Goal: Task Accomplishment & Management: Manage account settings

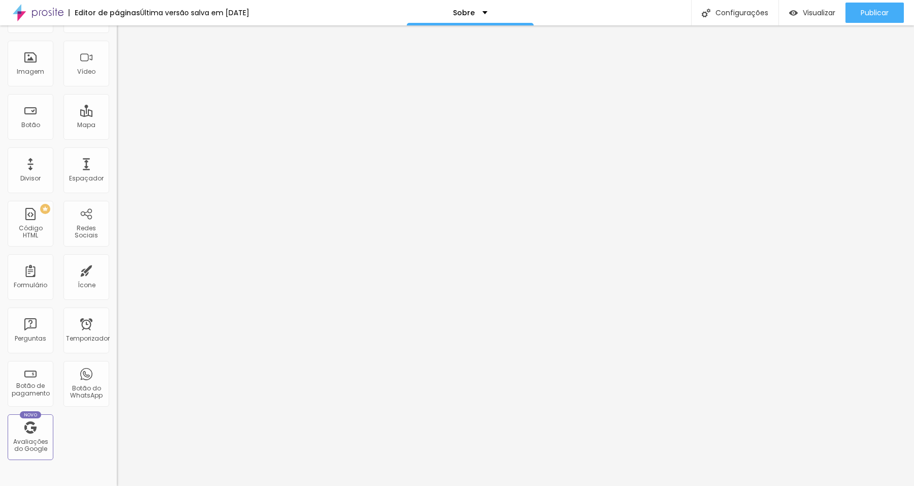
scroll to position [74, 0]
click at [85, 217] on div "Redes Sociais" at bounding box center [87, 222] width 46 height 46
click at [78, 235] on font "Redes Sociais" at bounding box center [86, 230] width 23 height 16
click at [807, 12] on font "Visualizar" at bounding box center [819, 13] width 33 height 10
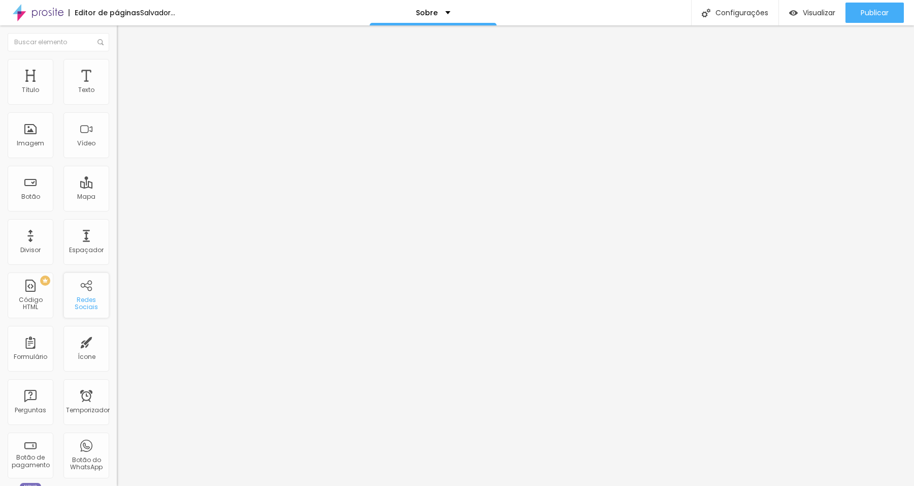
click at [75, 299] on font "Redes Sociais" at bounding box center [86, 303] width 23 height 16
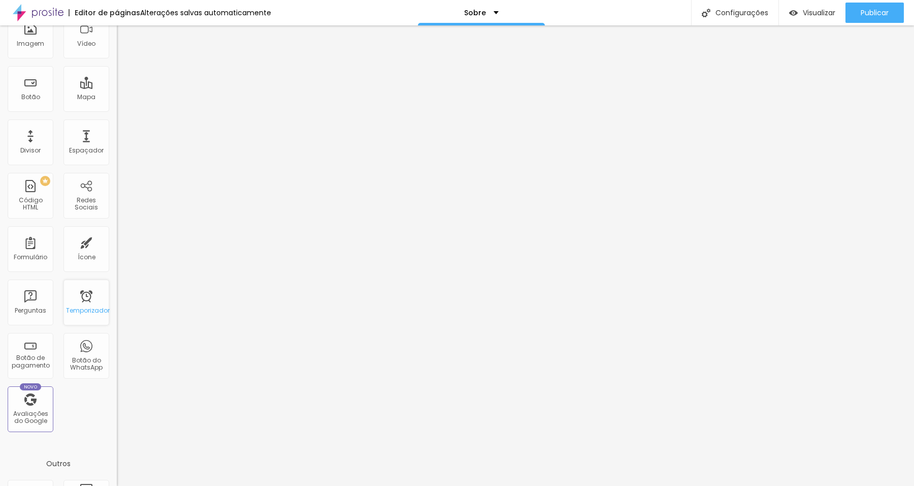
scroll to position [107, 0]
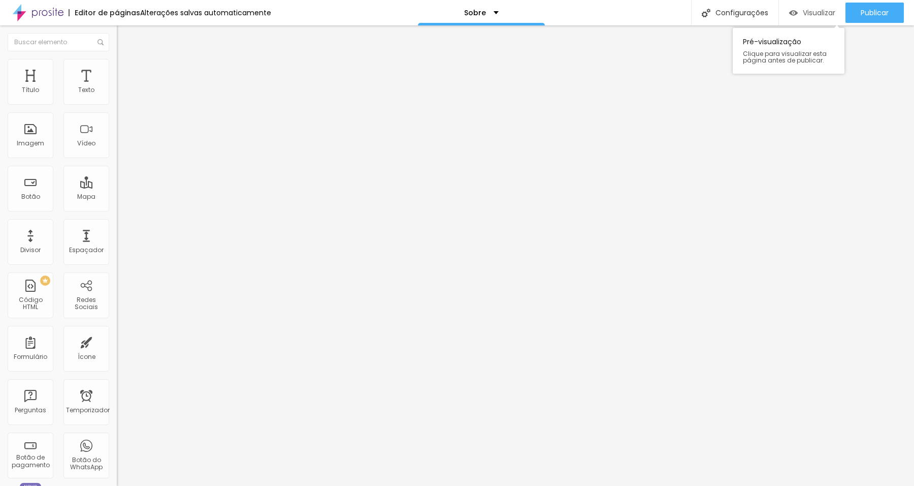
click at [803, 11] on font "Visualizar" at bounding box center [819, 13] width 33 height 10
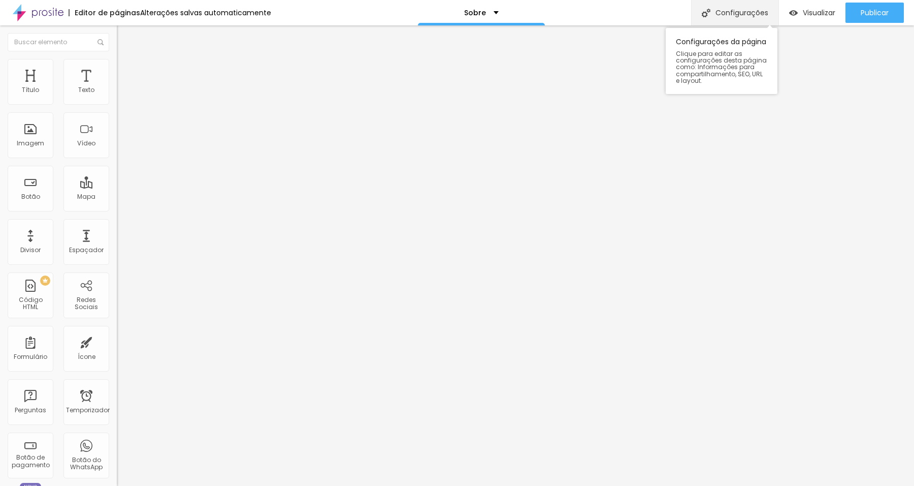
click at [750, 15] on font "Configurações" at bounding box center [742, 13] width 53 height 10
paste textarea "Me chamo Cesar Tropia, mineiro nascido na cidade de Ouro Preto. Iniciei minha j…"
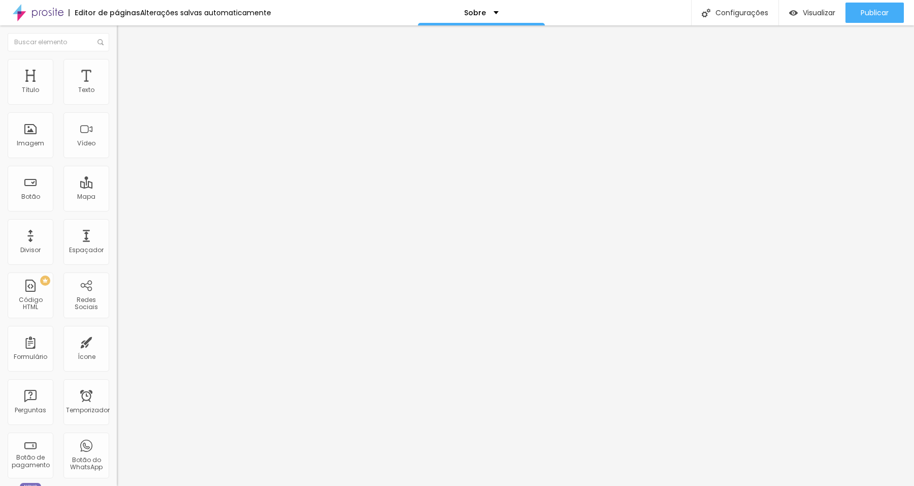
scroll to position [7, 0]
type textarea "Um pouco sMe chamo Cesar Tropia, mineiro nascido na cidade de Ouro Preto. Inici…"
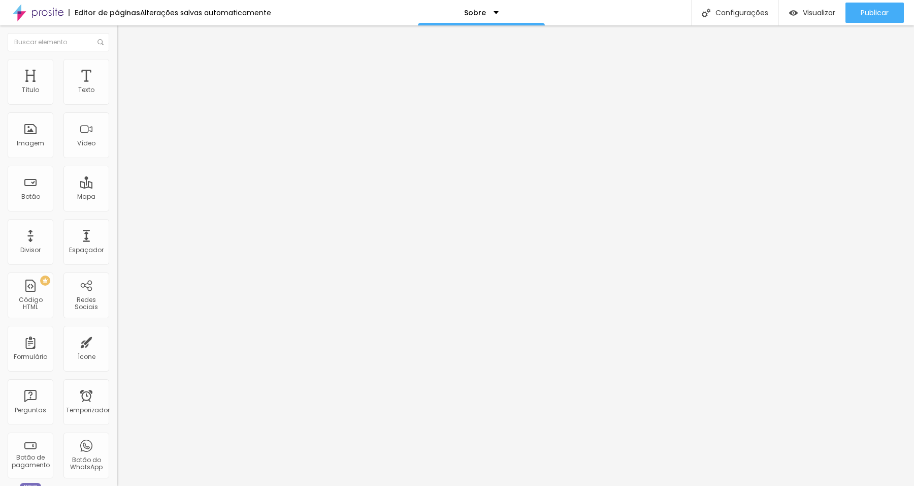
type input "Cesar Tropia"
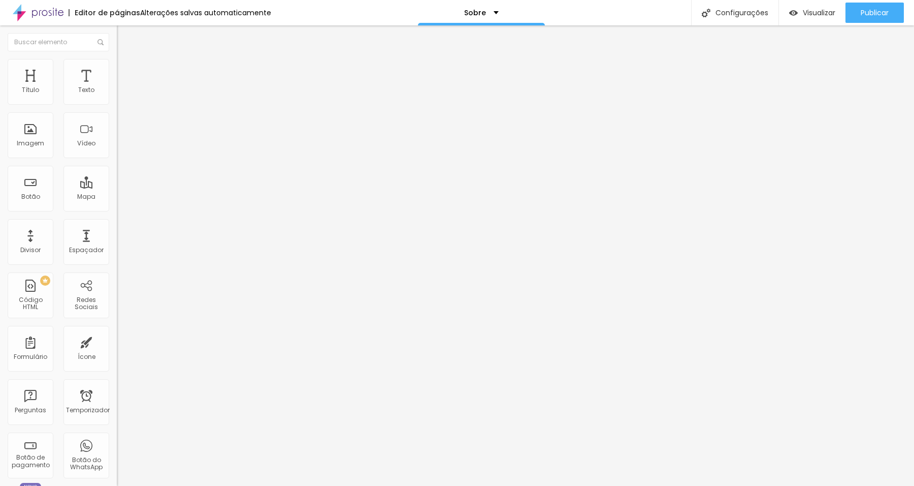
drag, startPoint x: 478, startPoint y: 273, endPoint x: 329, endPoint y: 273, distance: 148.9
paste textarea "Me chamo Cesar Tropia, mineiro nascido na cidade de Ouro Preto. Iniciei minha j…"
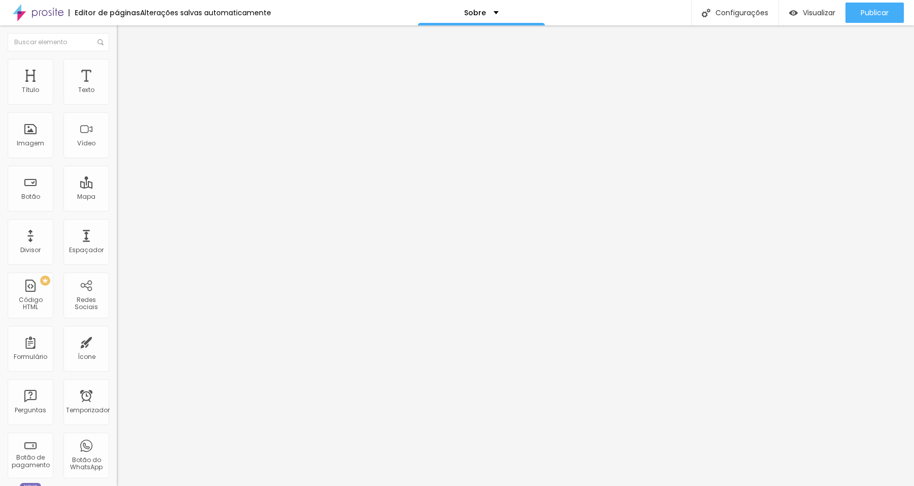
scroll to position [113, 0]
type textarea "Me chamo Cesar Tropia, mineiro nascido na cidade de Ouro Preto. Iniciei minha j…"
type textarea "fotografia"
drag, startPoint x: 423, startPoint y: 368, endPoint x: 344, endPoint y: 365, distance: 78.8
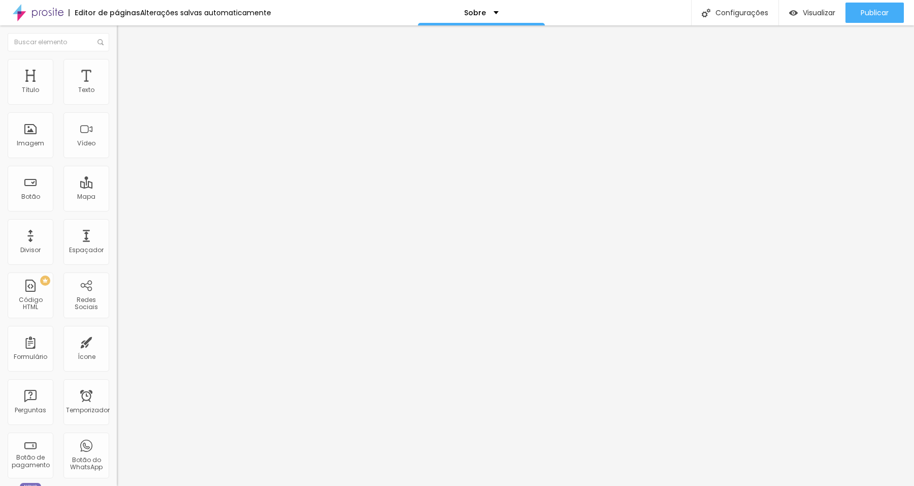
type textarea "Fotografia"
drag, startPoint x: 393, startPoint y: 244, endPoint x: 354, endPoint y: 260, distance: 42.4
type input "Cesar Tropia"
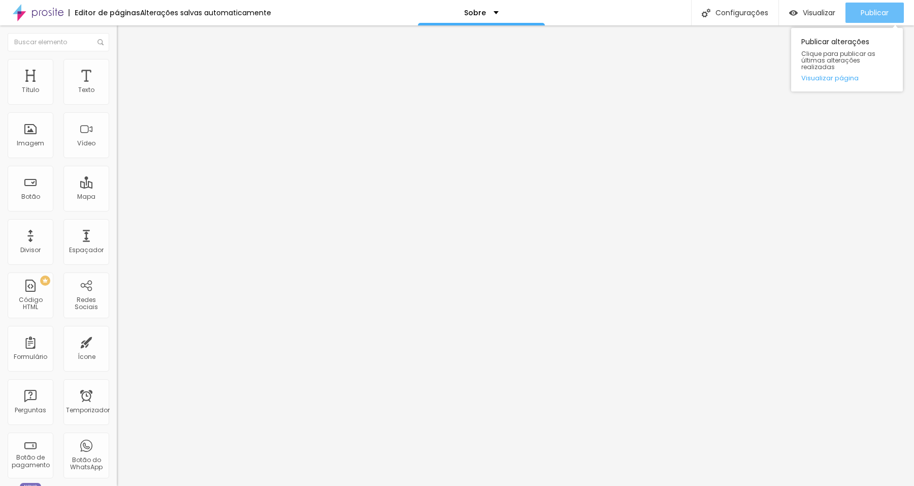
click at [877, 12] on font "Publicar" at bounding box center [875, 13] width 28 height 10
click at [35, 138] on div "Imagem" at bounding box center [31, 135] width 46 height 46
click at [31, 148] on div "Imagem" at bounding box center [31, 135] width 46 height 46
click at [126, 70] on font "Estilo" at bounding box center [134, 65] width 16 height 9
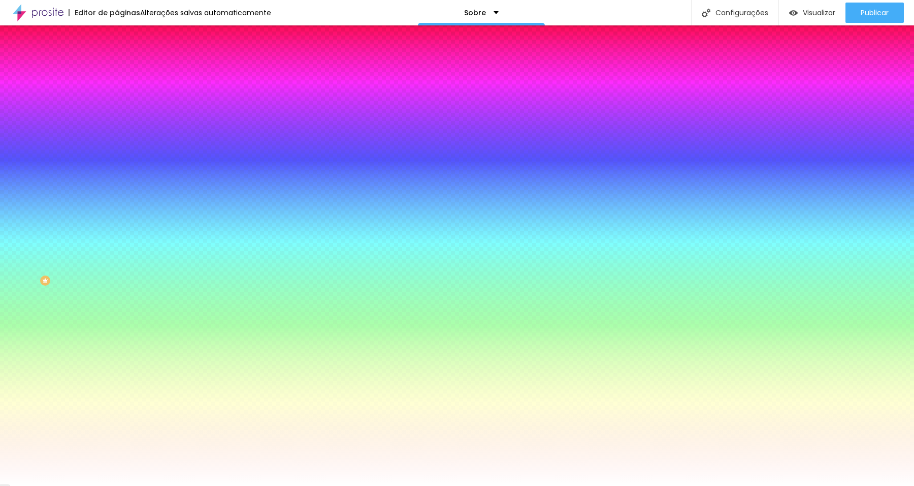
click at [117, 69] on li "Avançado" at bounding box center [175, 74] width 117 height 10
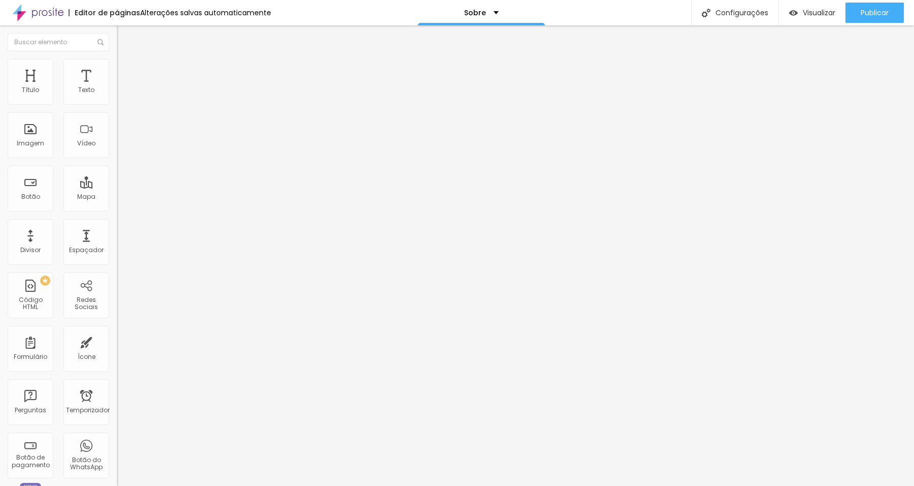
click at [117, 59] on li "Conteúdo" at bounding box center [175, 54] width 117 height 10
click at [117, 100] on img at bounding box center [120, 96] width 7 height 7
click at [117, 101] on img at bounding box center [120, 96] width 7 height 7
click at [126, 70] on font "Estilo" at bounding box center [134, 65] width 16 height 9
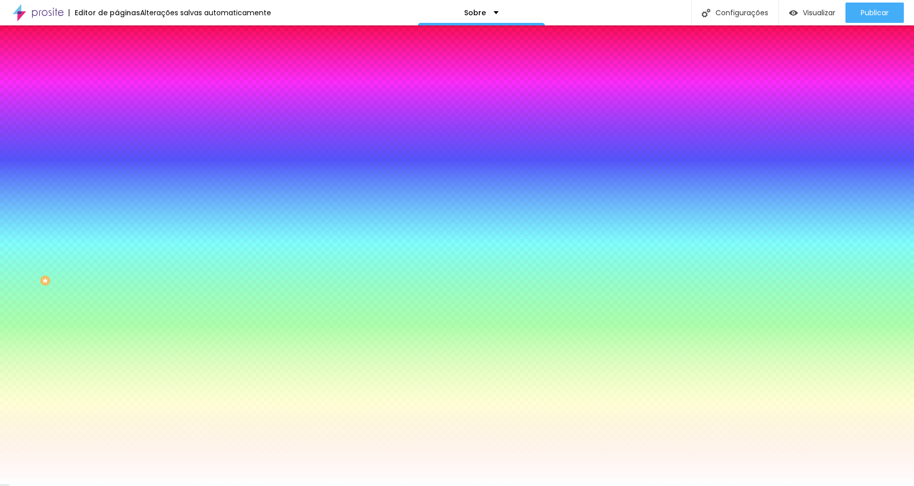
click at [126, 72] on font "Avançado" at bounding box center [143, 76] width 34 height 9
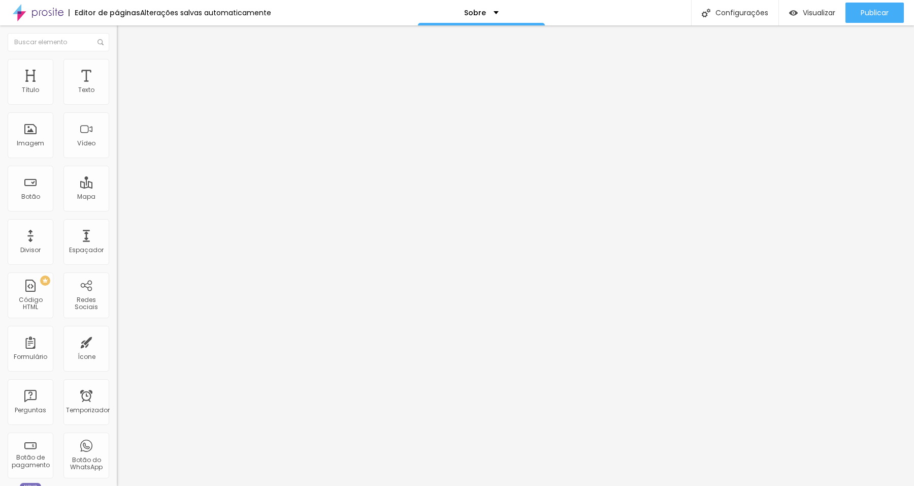
click at [117, 58] on img at bounding box center [121, 53] width 9 height 9
click at [117, 92] on img at bounding box center [120, 88] width 7 height 7
click at [117, 101] on img at bounding box center [120, 96] width 7 height 7
click at [117, 103] on img at bounding box center [120, 105] width 7 height 7
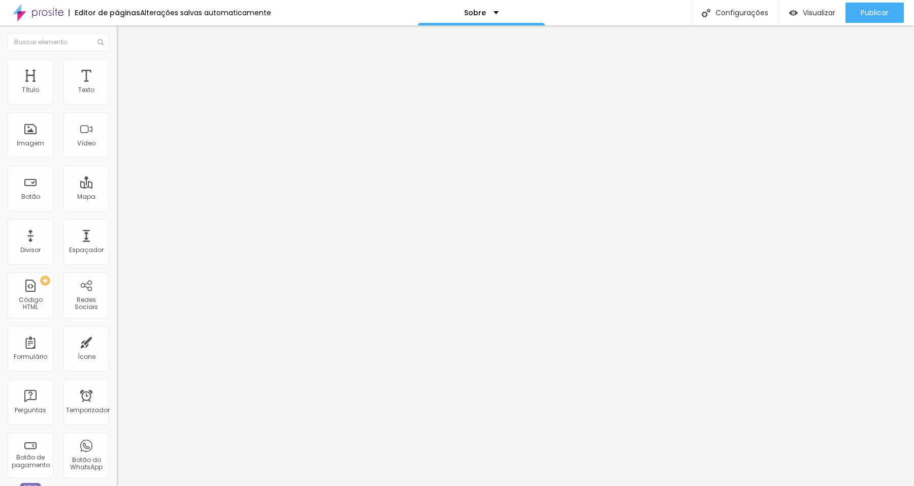
click at [117, 101] on img at bounding box center [120, 96] width 7 height 7
click at [124, 39] on img "button" at bounding box center [128, 37] width 8 height 8
click at [117, 86] on div "Adicionar imagem" at bounding box center [175, 82] width 117 height 7
click at [123, 87] on font "Adicionar imagem" at bounding box center [152, 83] width 59 height 9
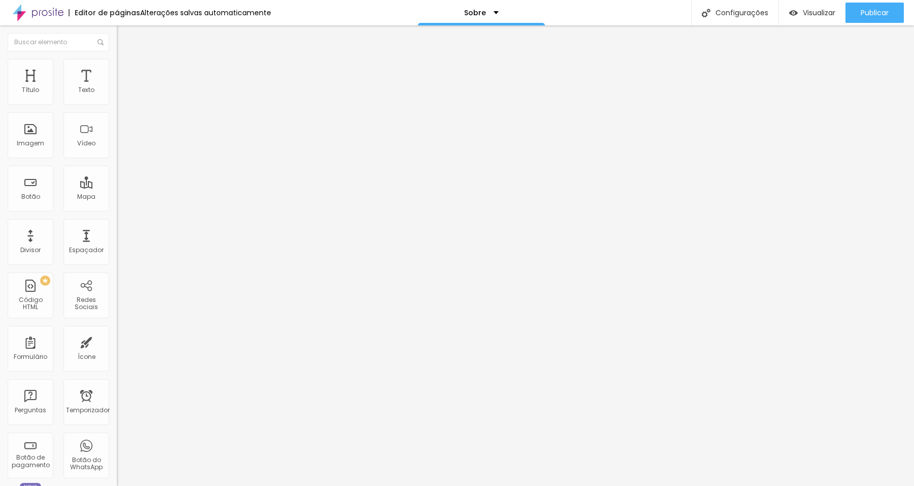
click at [117, 129] on img at bounding box center [120, 124] width 7 height 7
click at [117, 159] on span "Original" at bounding box center [129, 154] width 24 height 9
click at [117, 165] on span "Cinema" at bounding box center [129, 160] width 25 height 9
click at [117, 175] on font "Padrão" at bounding box center [128, 170] width 23 height 9
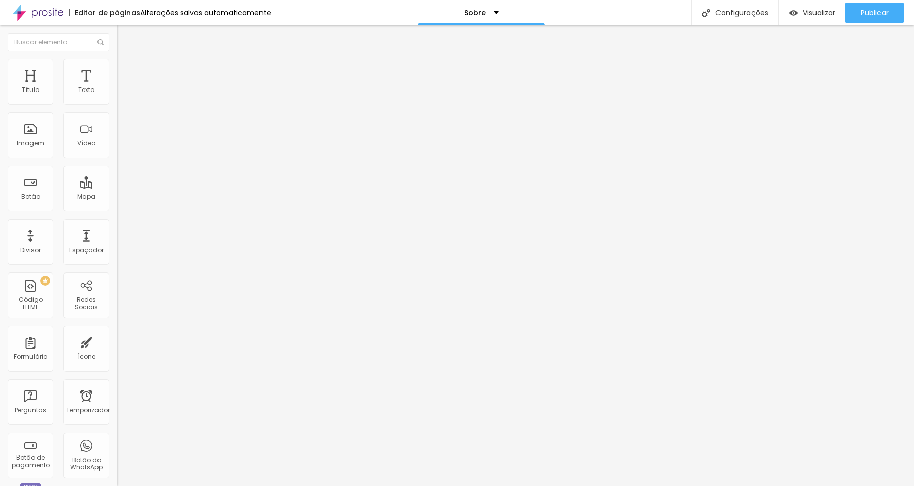
click at [117, 181] on font "Quadrado" at bounding box center [133, 176] width 33 height 9
click at [117, 187] on font "Original" at bounding box center [129, 182] width 24 height 9
click at [117, 165] on font "Cinema" at bounding box center [129, 160] width 25 height 9
click at [117, 137] on img at bounding box center [120, 133] width 7 height 7
click at [117, 187] on font "Original" at bounding box center [129, 182] width 24 height 9
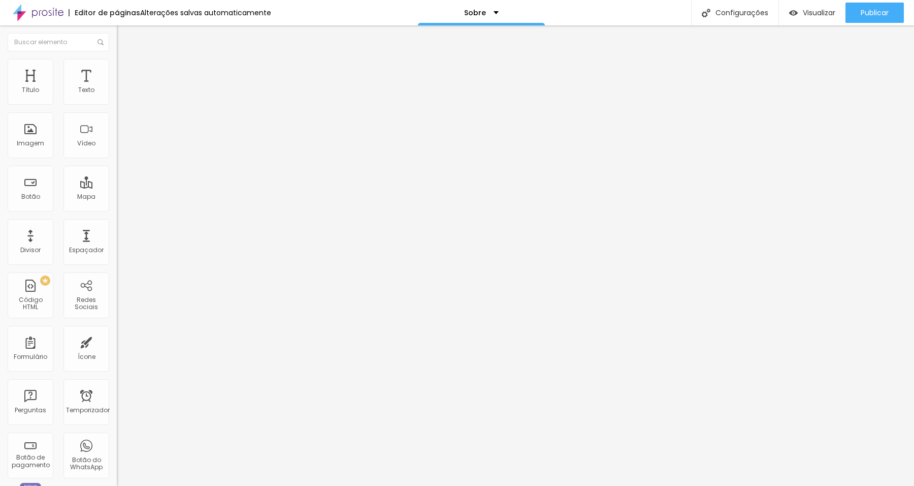
click at [117, 59] on li "Estilo" at bounding box center [175, 64] width 117 height 10
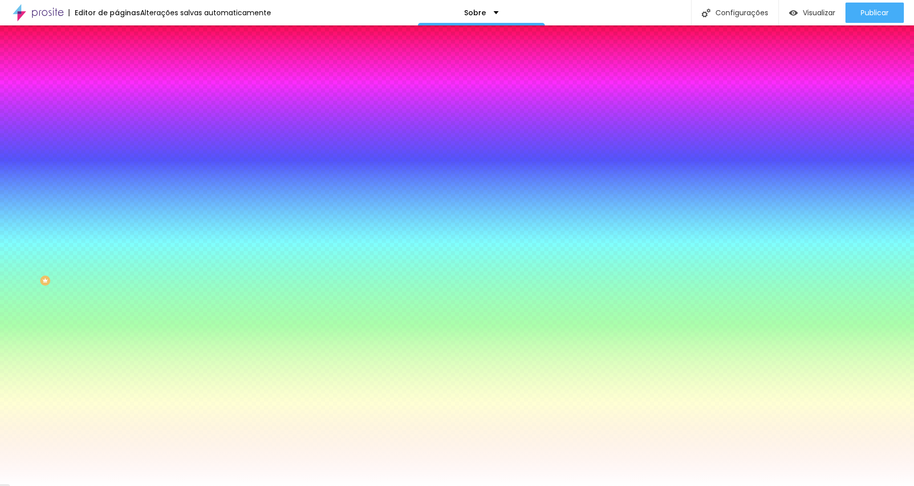
click at [117, 120] on font "DESATIVADO" at bounding box center [135, 116] width 37 height 9
click at [121, 128] on icon "button" at bounding box center [124, 124] width 7 height 7
click at [121, 132] on icon "button" at bounding box center [124, 135] width 6 height 6
click at [186, 485] on div at bounding box center [457, 492] width 914 height 0
click at [58, 485] on div at bounding box center [457, 486] width 914 height 0
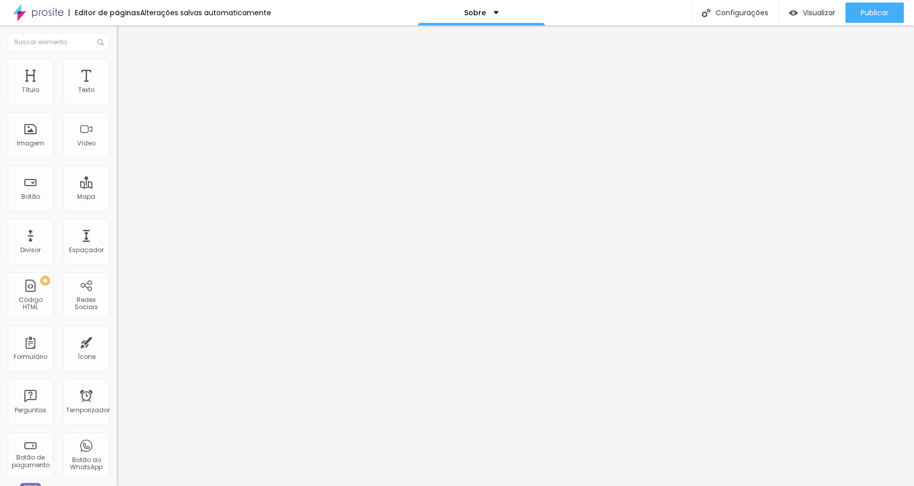
click at [117, 101] on img at bounding box center [120, 96] width 7 height 7
click at [117, 92] on img at bounding box center [120, 88] width 7 height 7
click at [117, 101] on img at bounding box center [120, 96] width 7 height 7
click at [117, 92] on img at bounding box center [120, 88] width 7 height 7
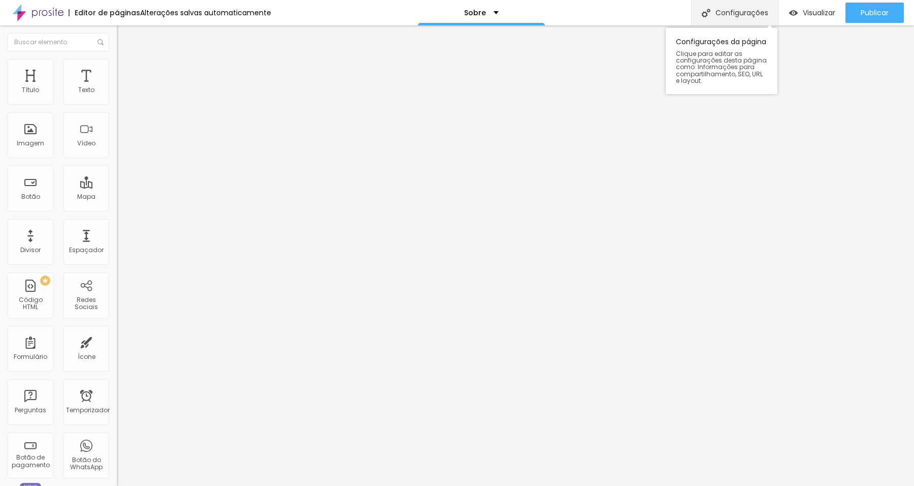
click at [721, 11] on font "Configurações" at bounding box center [742, 13] width 53 height 10
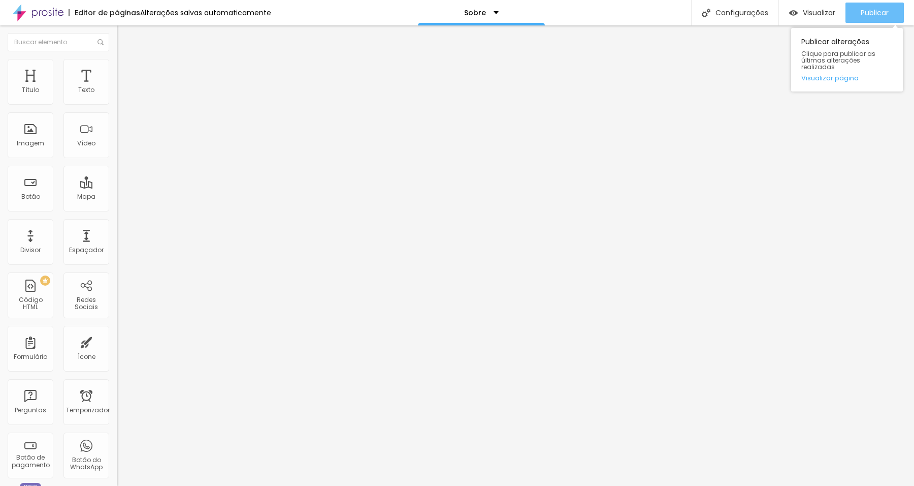
click at [879, 10] on font "Publicar" at bounding box center [875, 13] width 28 height 10
click at [117, 63] on img at bounding box center [121, 63] width 9 height 9
click at [117, 58] on img at bounding box center [121, 53] width 9 height 9
type input "19"
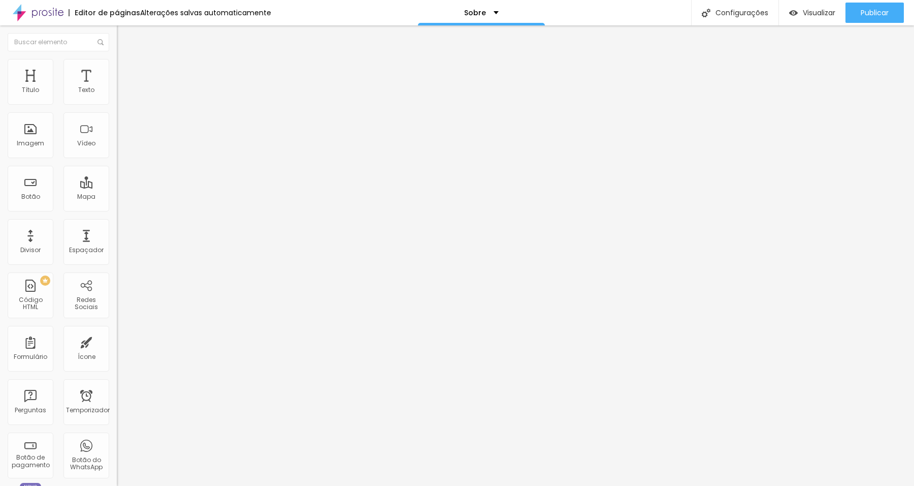
type input "19"
click at [117, 187] on input "range" at bounding box center [150, 191] width 66 height 8
type input "1.5"
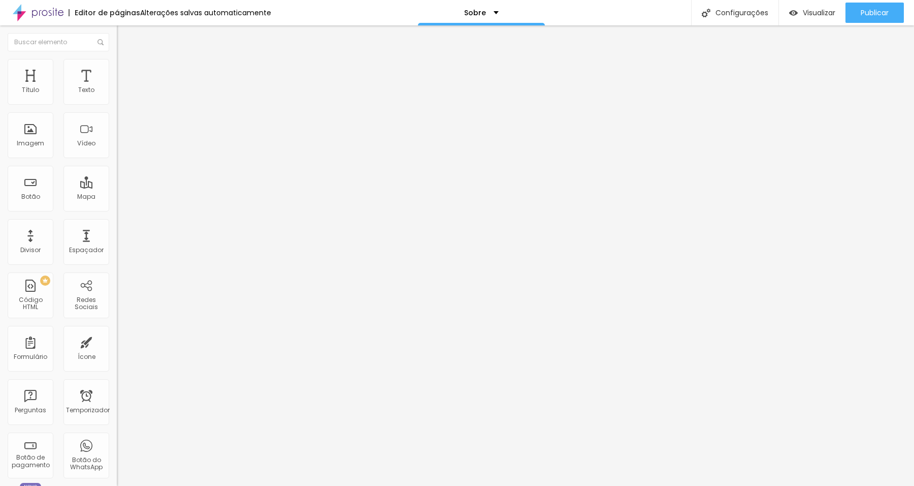
type input "1.5"
click at [117, 475] on input "range" at bounding box center [150, 479] width 66 height 8
type input "1"
type input "2"
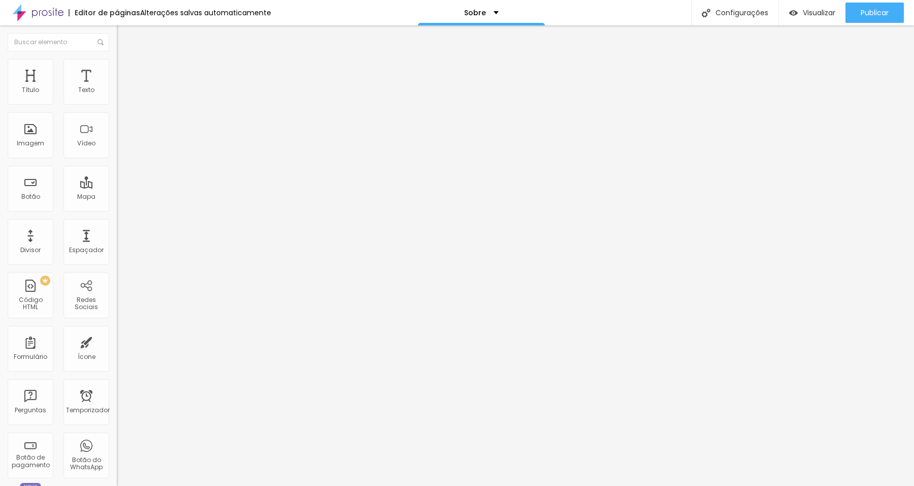
type input "2"
type input "3"
type input "4"
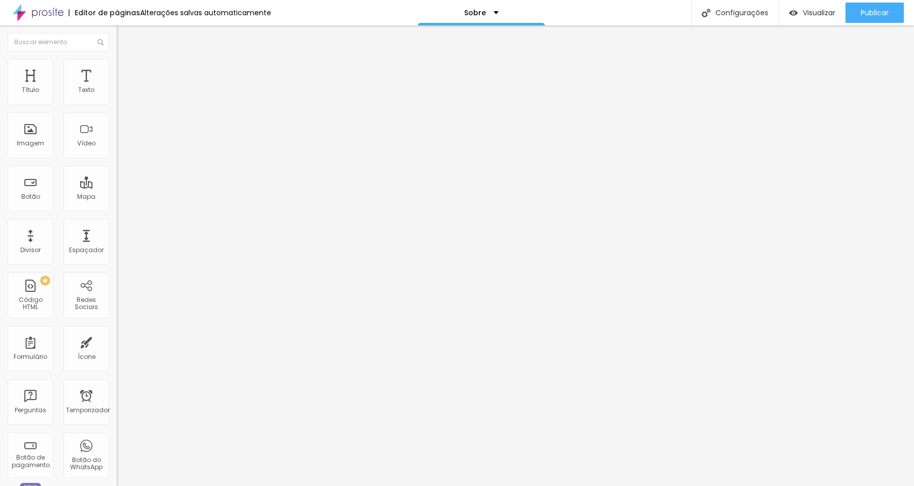
type input "5"
drag, startPoint x: 24, startPoint y: 160, endPoint x: 39, endPoint y: 160, distance: 14.2
type input "5"
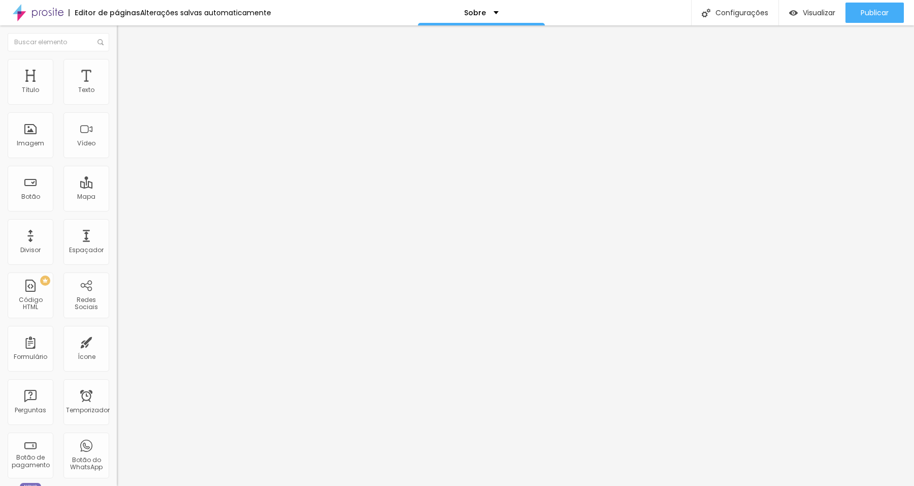
type input "18"
click at [117, 187] on input "range" at bounding box center [150, 191] width 66 height 8
click at [117, 159] on span "Original" at bounding box center [129, 154] width 24 height 9
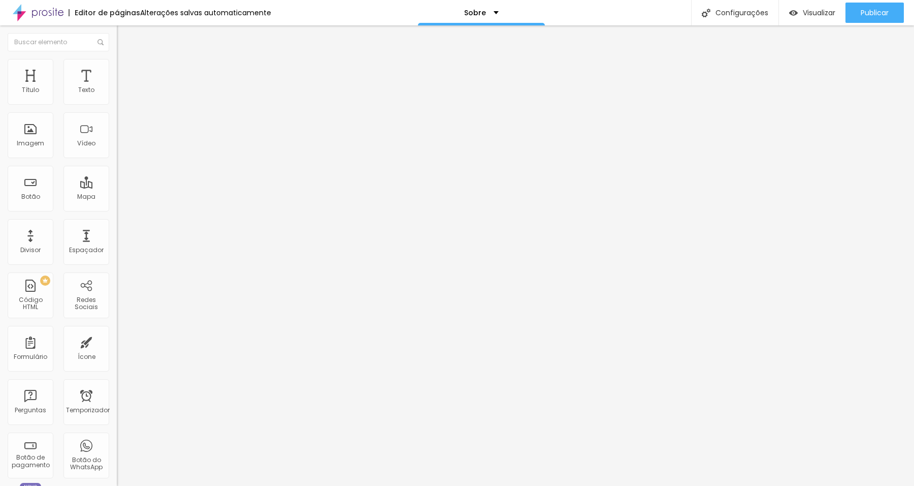
click at [117, 164] on div "Cinema 16:9" at bounding box center [175, 161] width 117 height 6
click at [117, 145] on img at bounding box center [120, 141] width 7 height 7
click at [117, 137] on img at bounding box center [120, 133] width 7 height 7
click at [117, 65] on img at bounding box center [121, 63] width 9 height 9
type input "1"
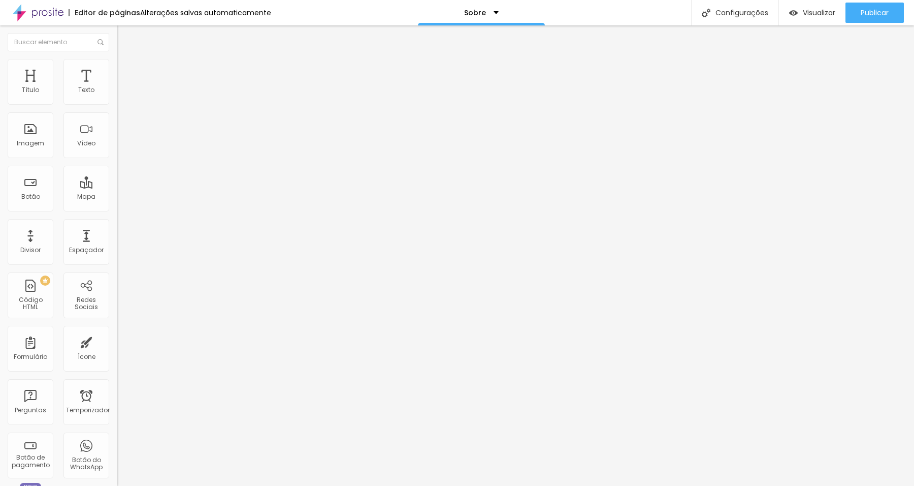
type input "1"
type input "2"
type input "3"
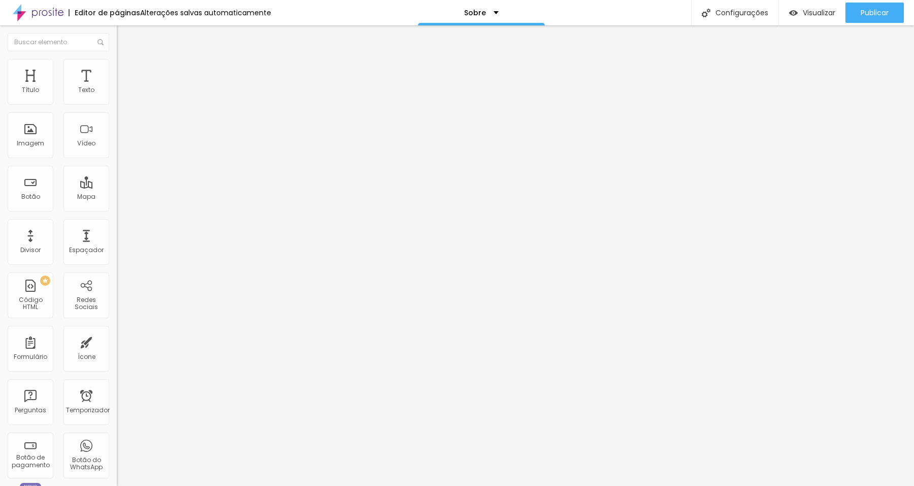
type input "15"
type input "16"
type input "17"
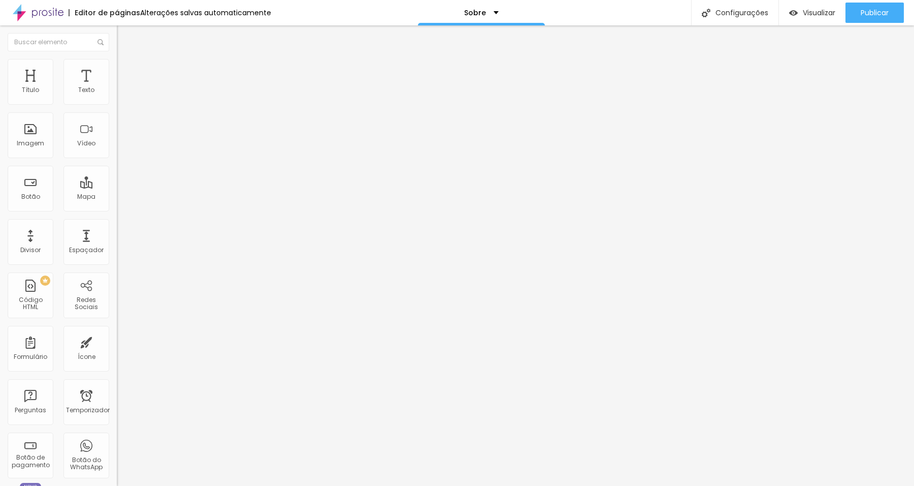
type input "17"
type input "18"
type input "19"
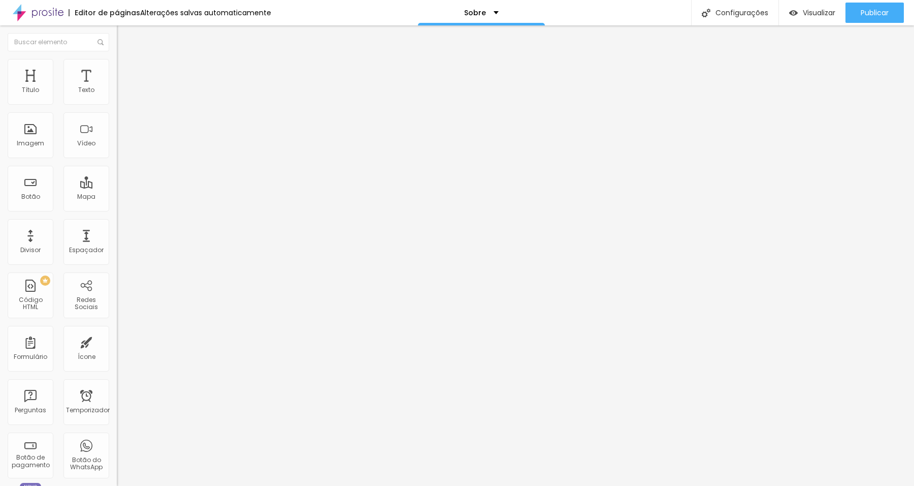
type input "20"
type input "21"
type input "22"
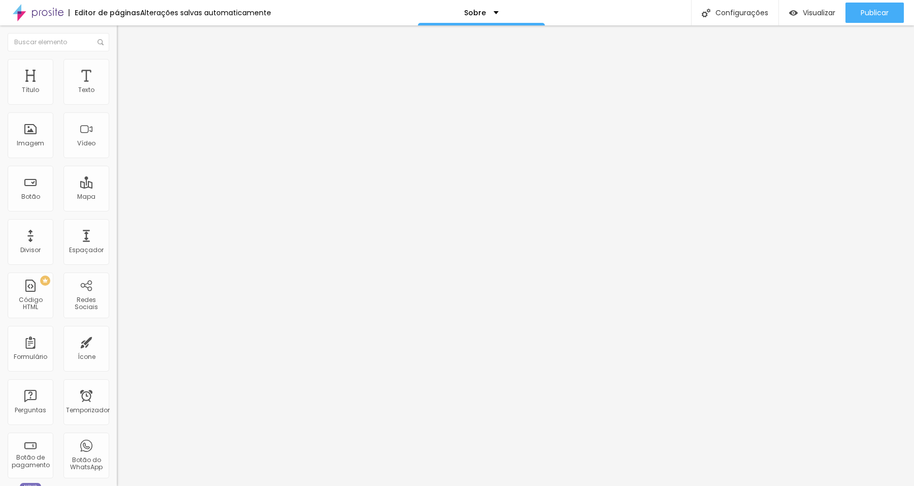
type input "22"
type input "23"
type input "24"
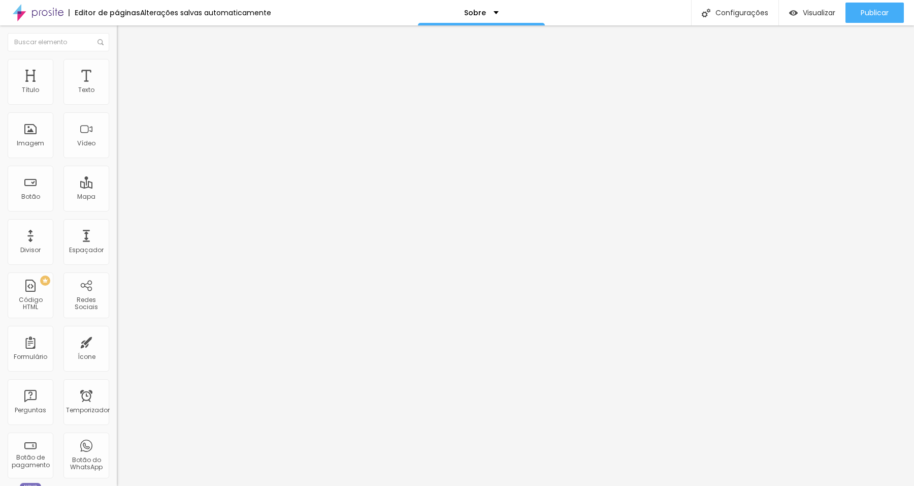
type input "25"
type input "24"
type input "23"
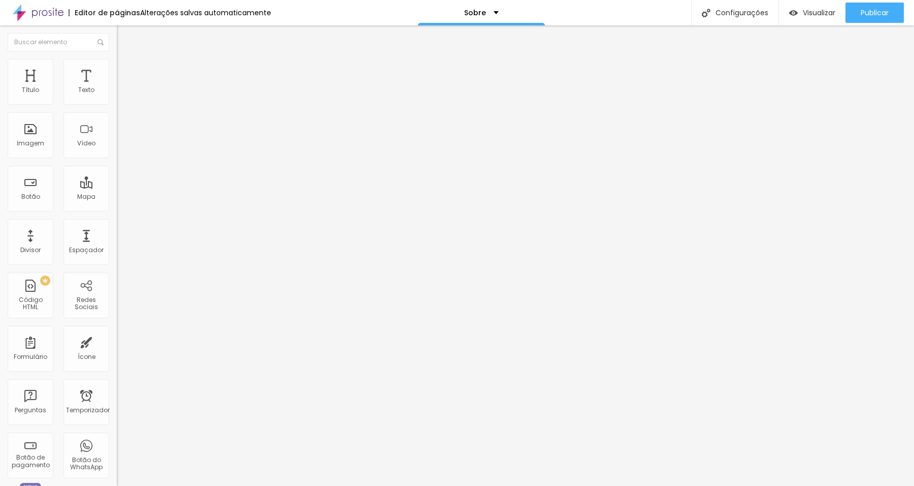
type input "23"
type input "22"
type input "21"
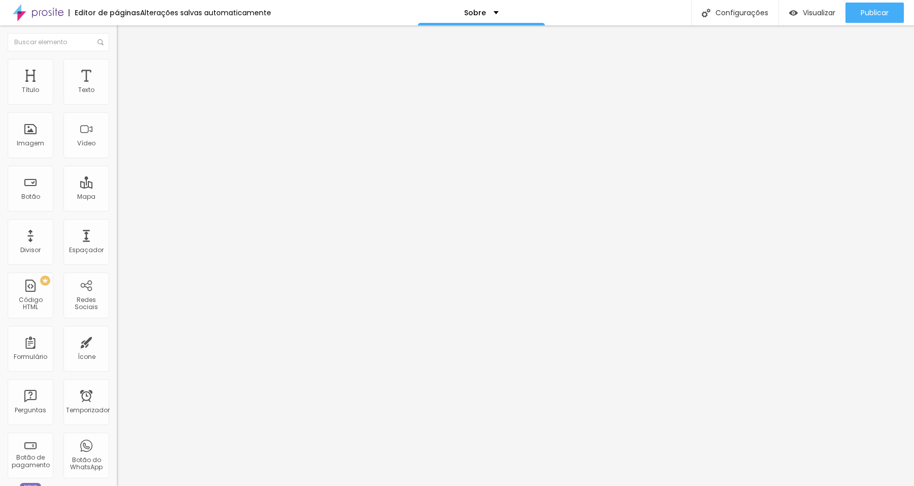
drag, startPoint x: 24, startPoint y: 129, endPoint x: 30, endPoint y: 130, distance: 6.1
type input "21"
click at [117, 223] on input "range" at bounding box center [150, 227] width 66 height 8
click at [121, 278] on icon "button" at bounding box center [122, 279] width 2 height 2
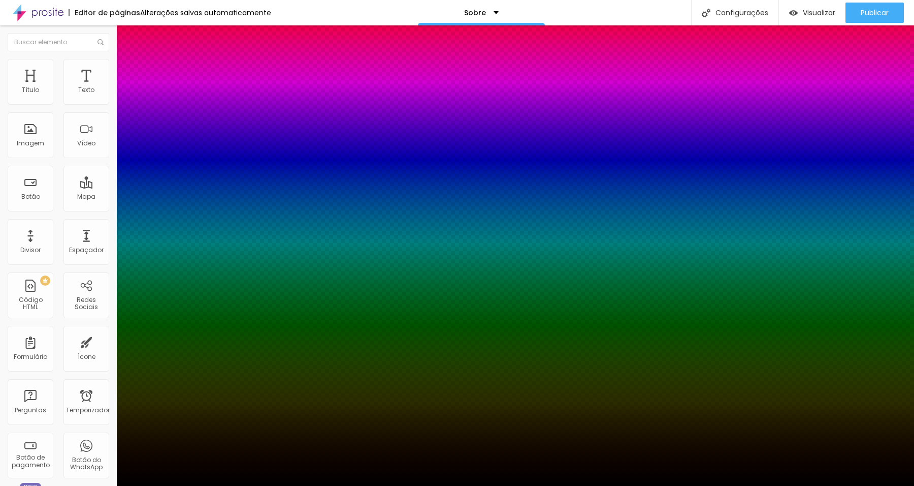
click at [188, 485] on div at bounding box center [457, 492] width 914 height 0
type input "0"
type input "1"
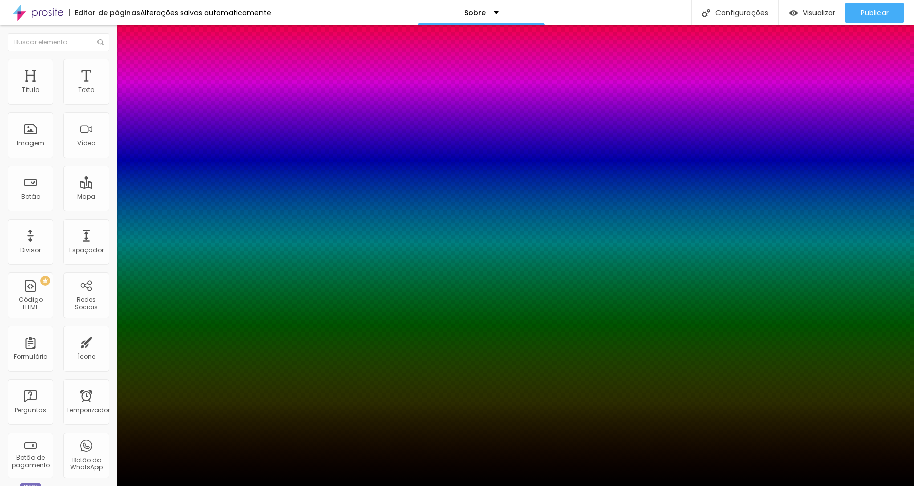
type input "2"
type input "3"
type input "4"
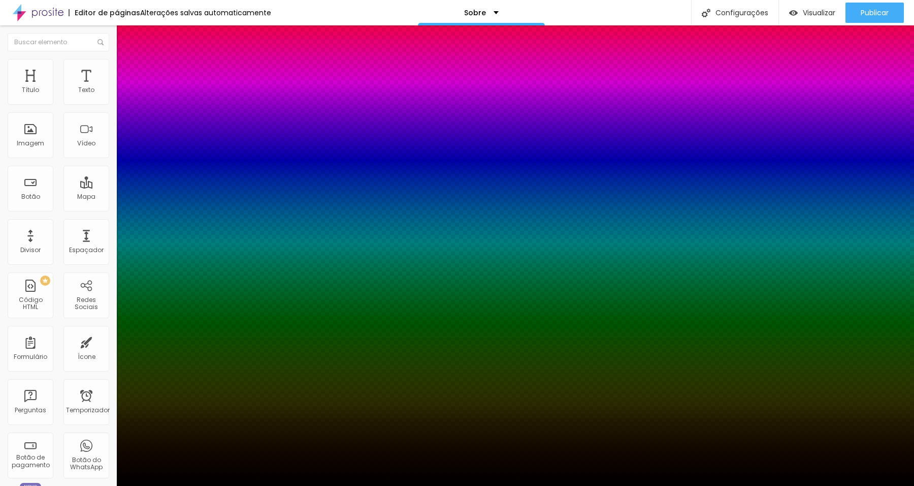
type input "4"
type input "5"
type input "6"
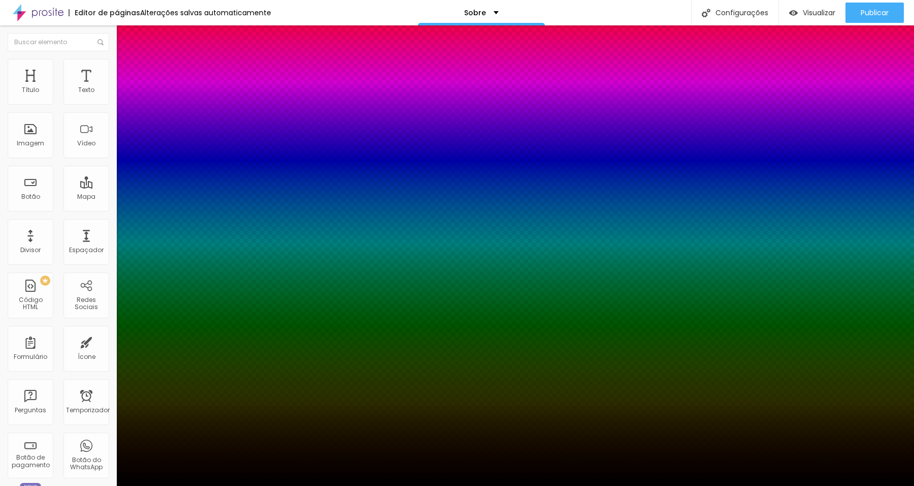
type input "7"
type input "9"
type input "10"
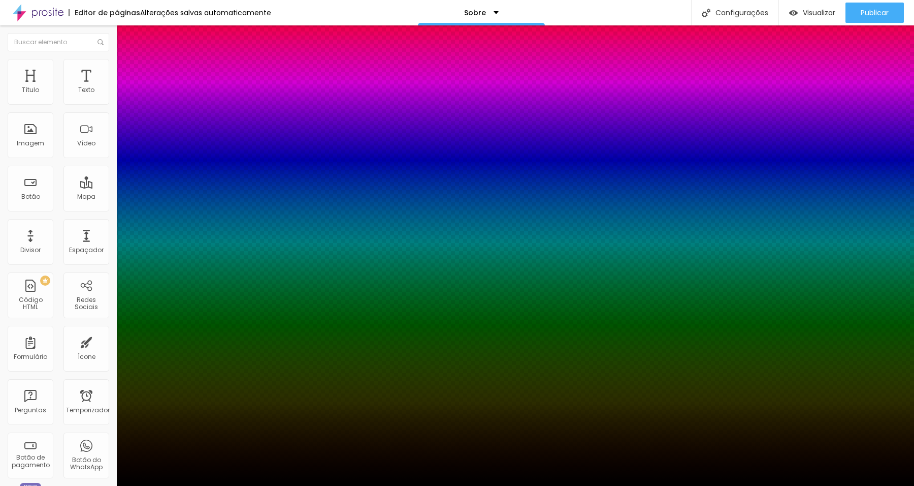
type input "10"
type input "11"
type input "12"
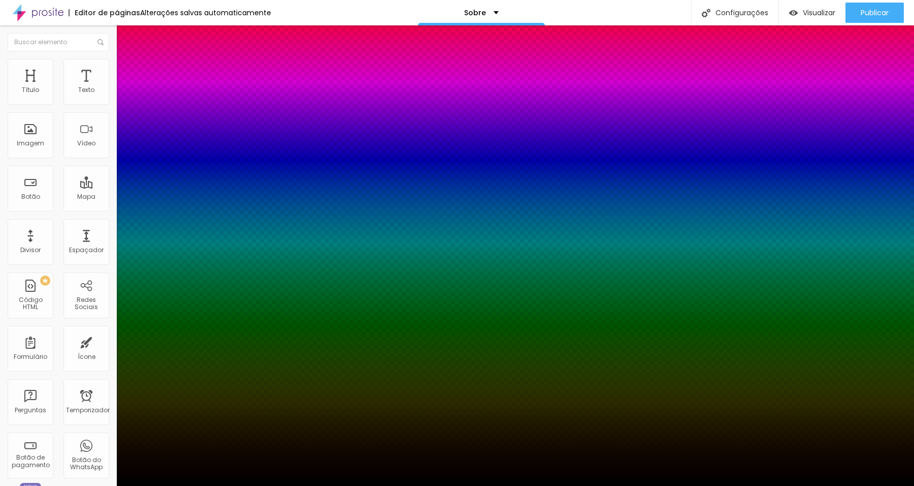
type input "13"
type input "14"
type input "15"
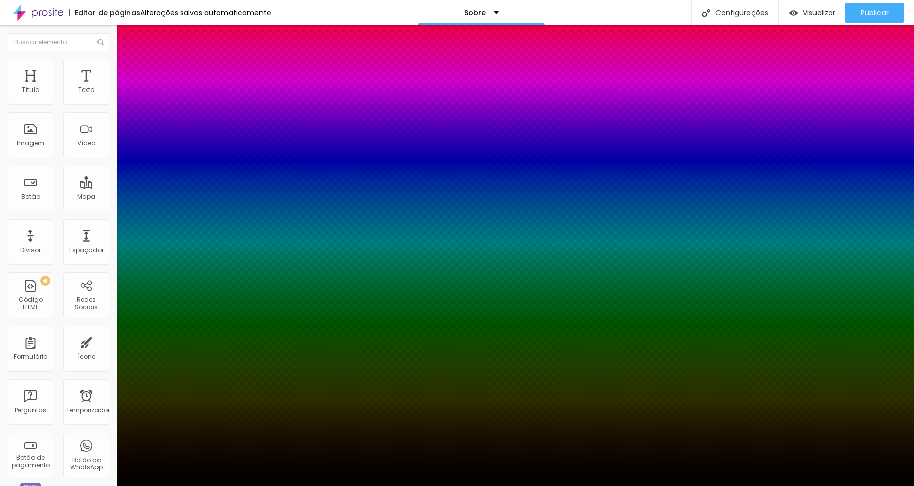
type input "15"
type input "16"
type input "17"
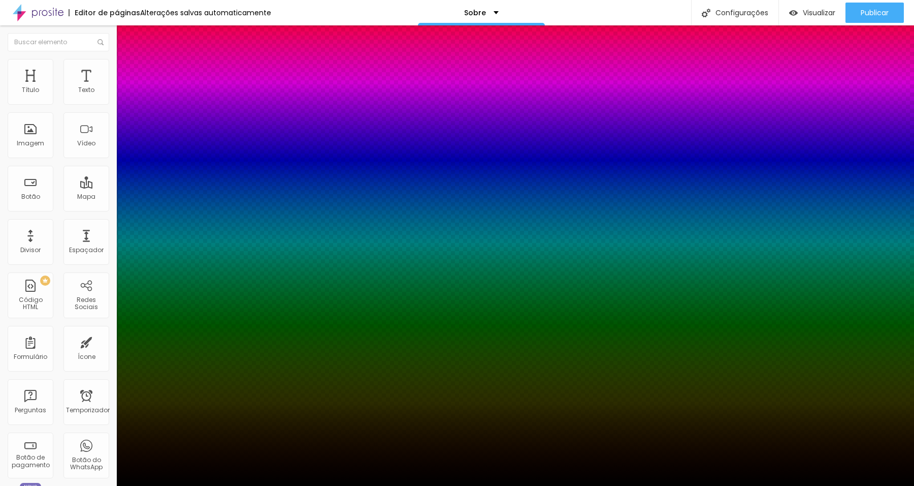
type input "1"
type input "21"
type input "4"
type input "22"
type input "-2"
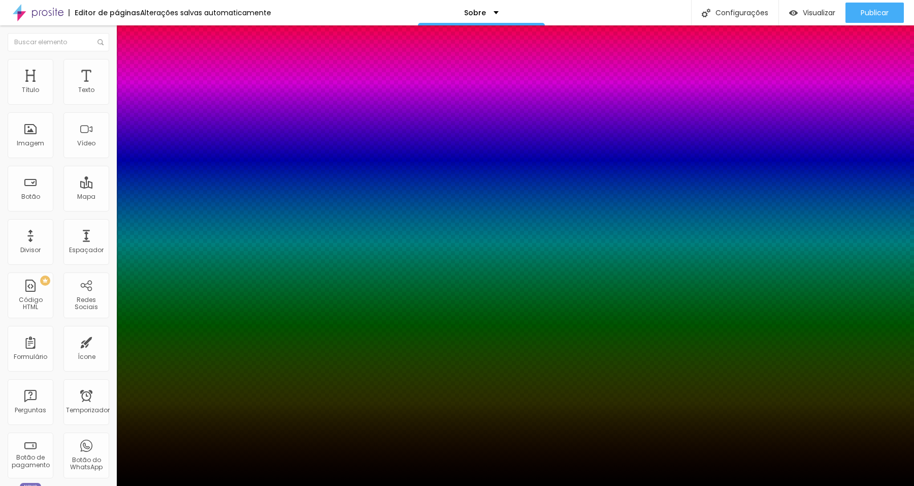
type input "23"
type input "5"
type input "22"
type input "6"
type input "24"
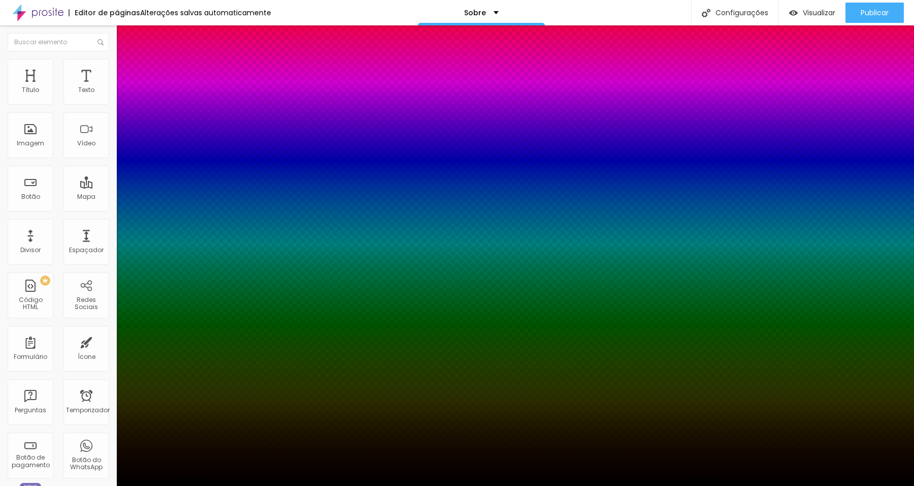
type input "5"
type input "25"
type input "-1"
type input "25"
type input "0"
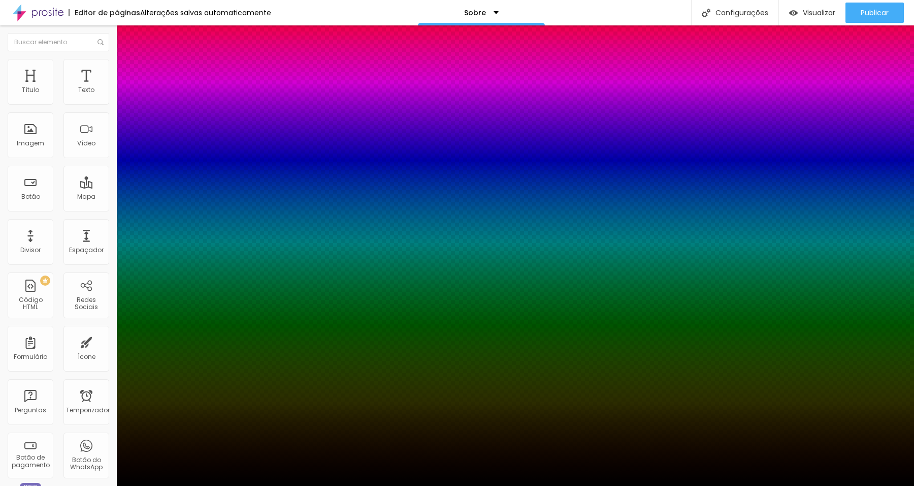
drag, startPoint x: 30, startPoint y: 128, endPoint x: 39, endPoint y: 129, distance: 9.2
click at [39, 485] on div at bounding box center [457, 486] width 914 height 0
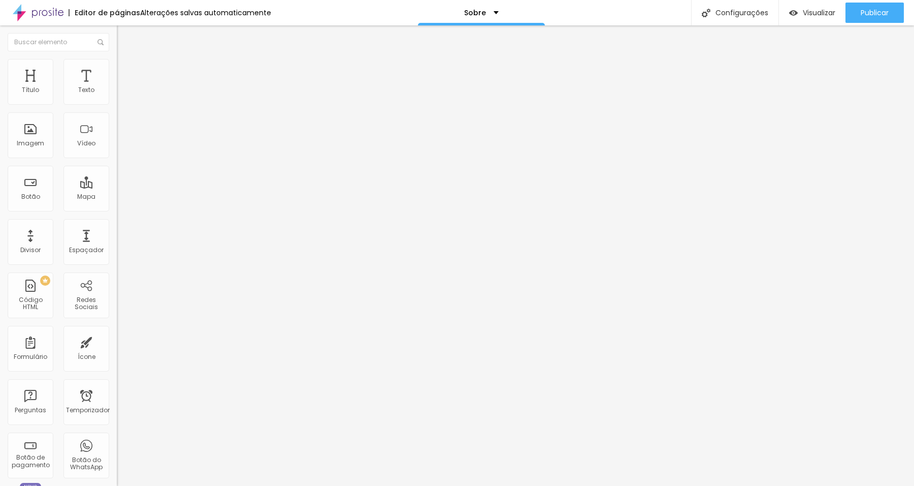
type input "27"
type input "28"
type input "29"
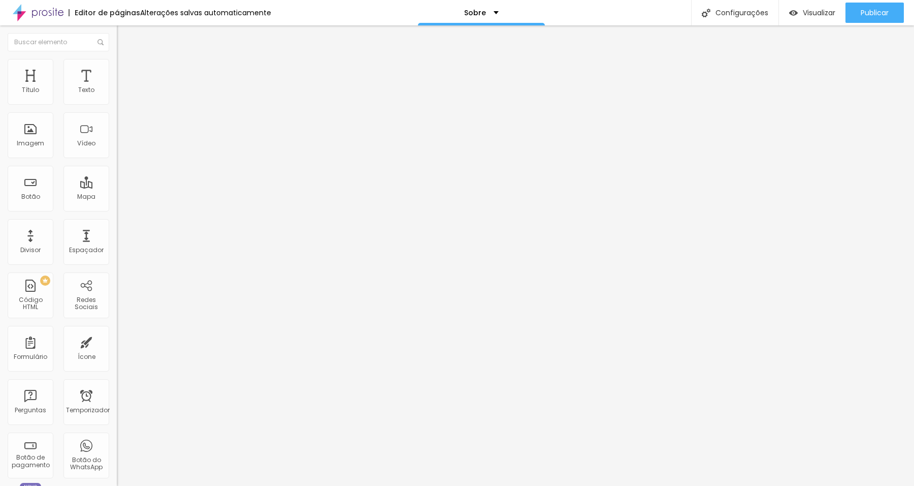
type input "29"
type input "30"
type input "31"
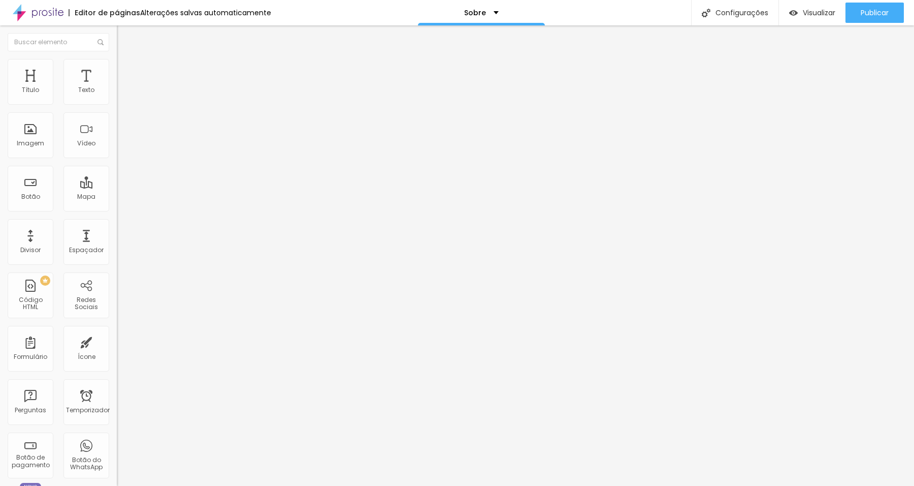
type input "32"
type input "33"
type input "36"
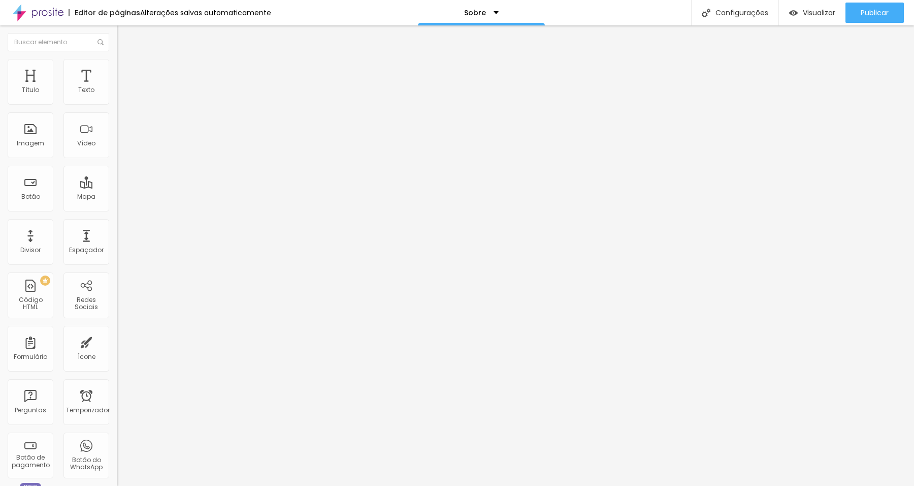
type input "36"
type input "38"
type input "43"
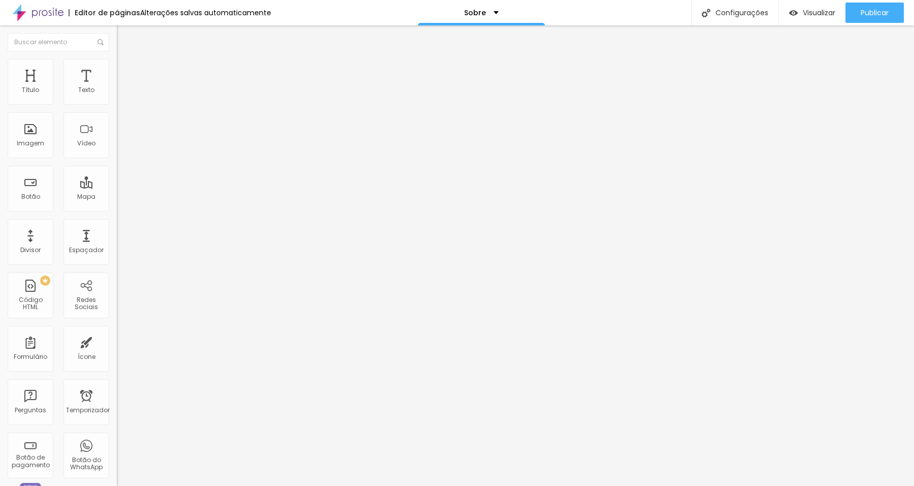
type input "46"
type input "48"
type input "51"
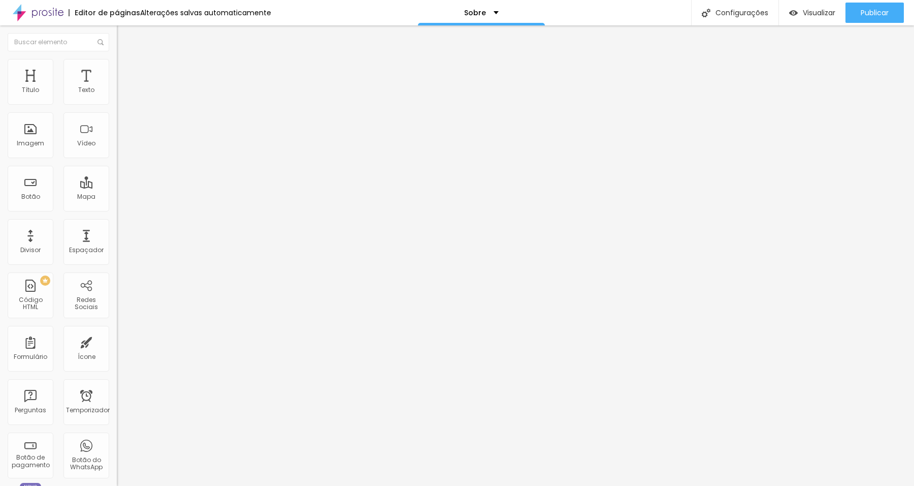
type input "51"
type input "52"
type input "55"
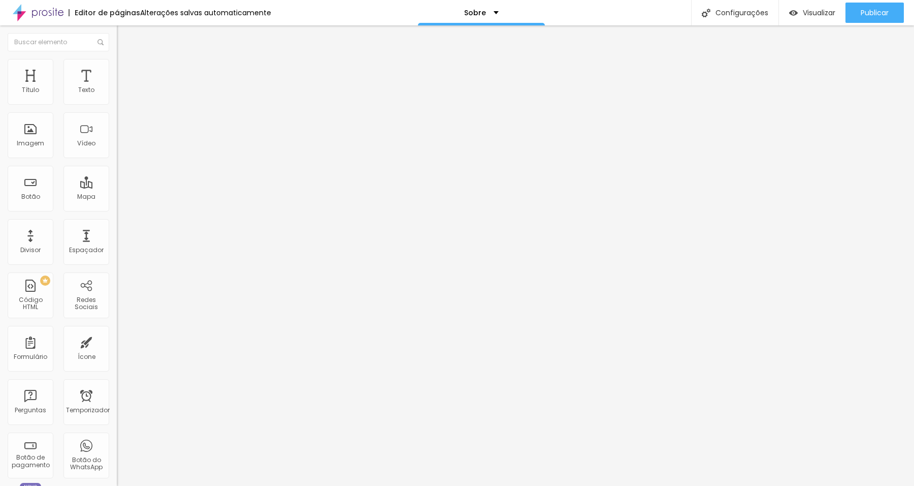
type input "59"
type input "64"
type input "67"
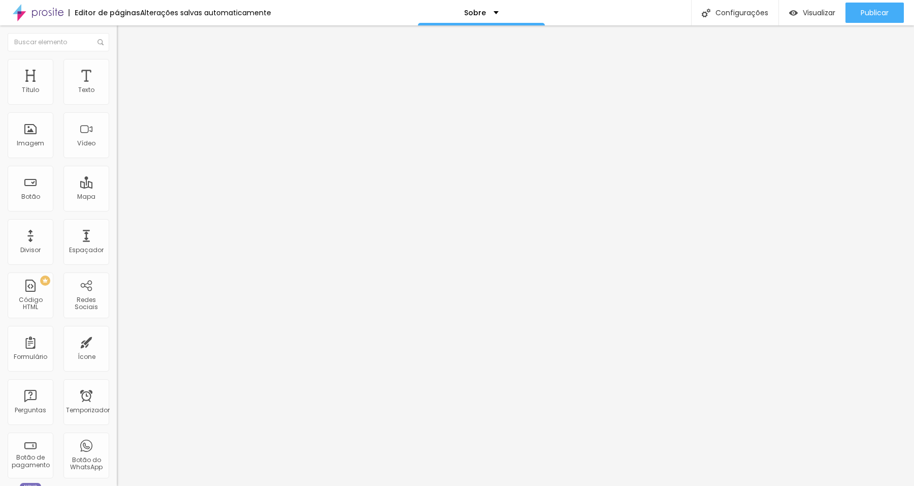
type input "67"
type input "70"
type input "73"
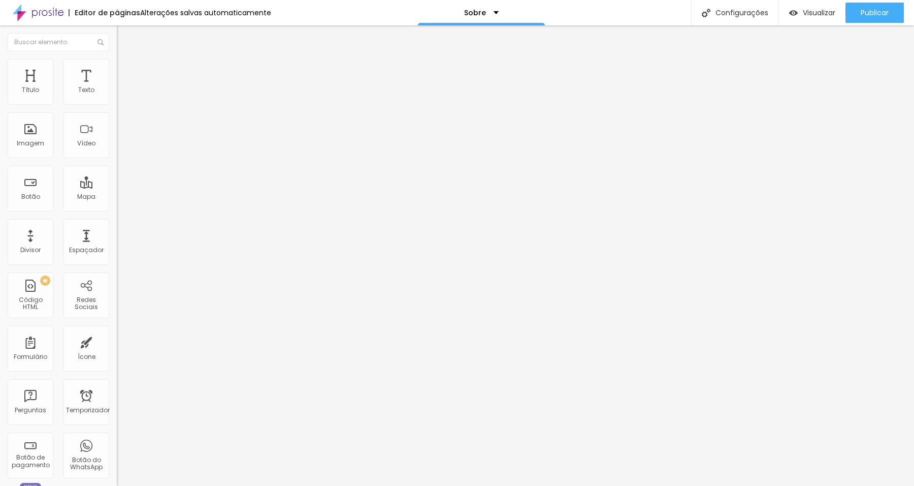
type input "74"
type input "76"
type input "78"
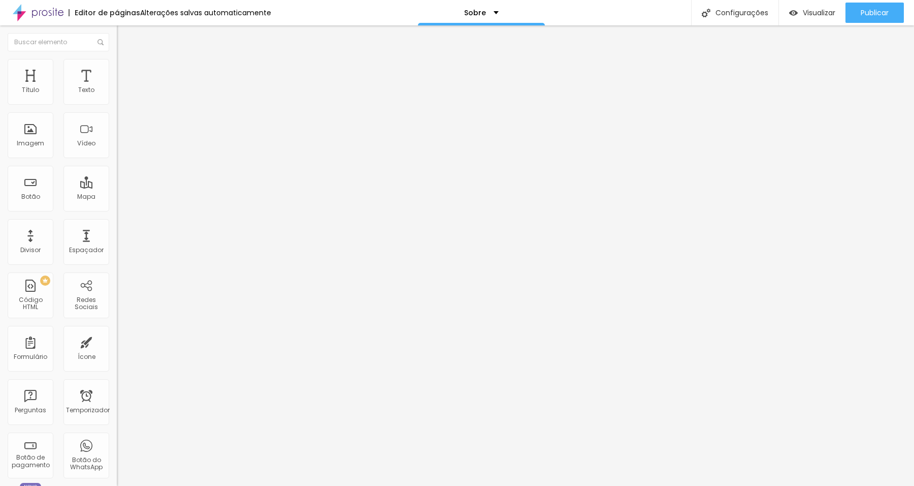
type input "78"
type input "80"
type input "81"
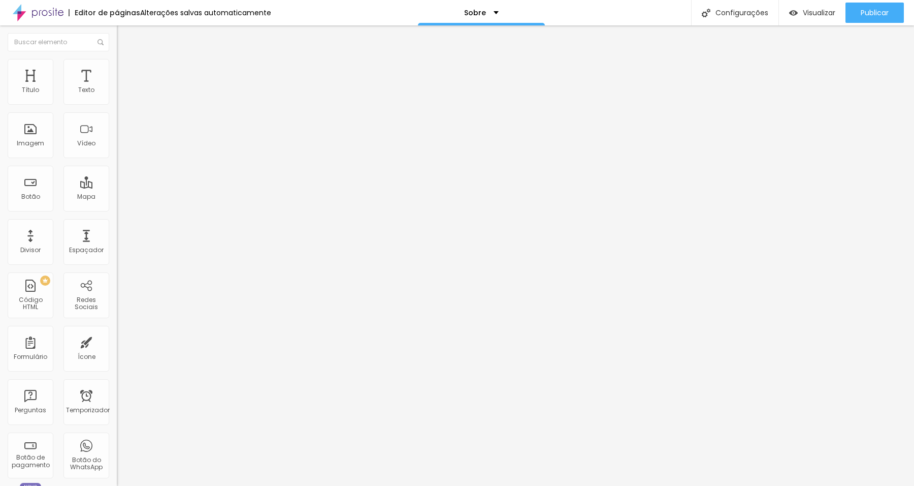
type input "84"
type input "85"
type input "86"
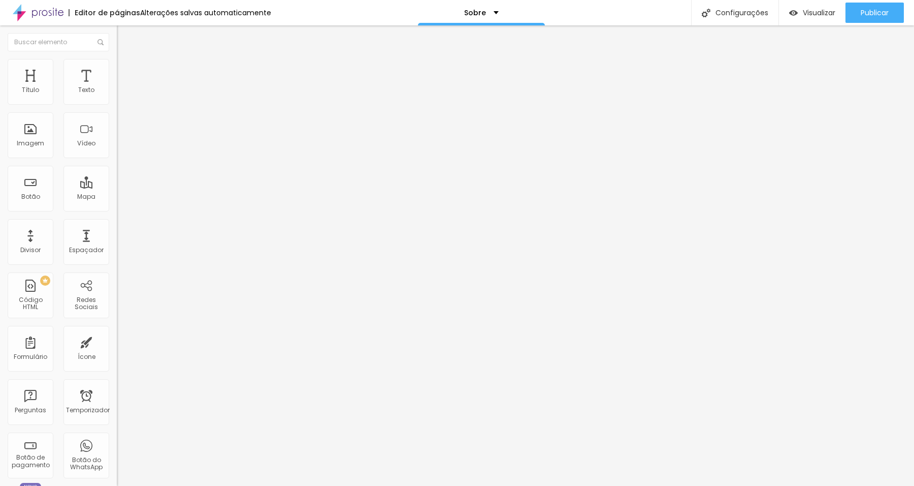
type input "86"
type input "87"
type input "97"
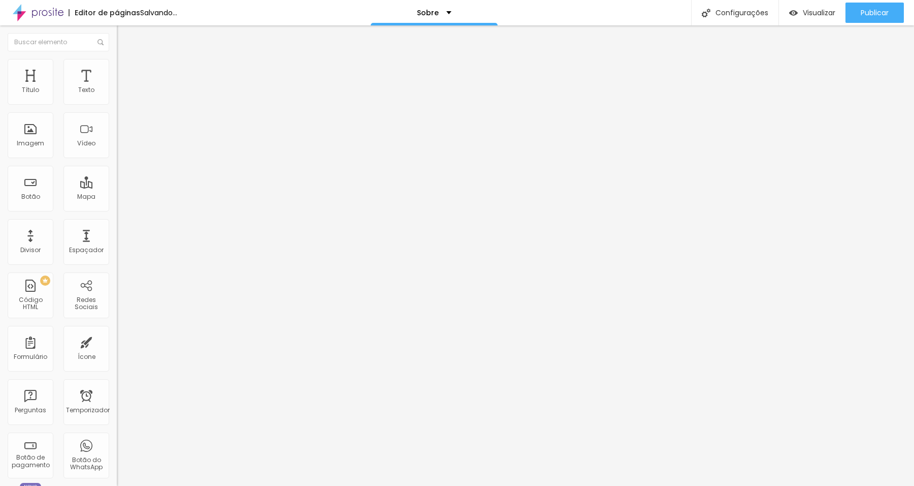
type input "117"
type input "125"
type input "139"
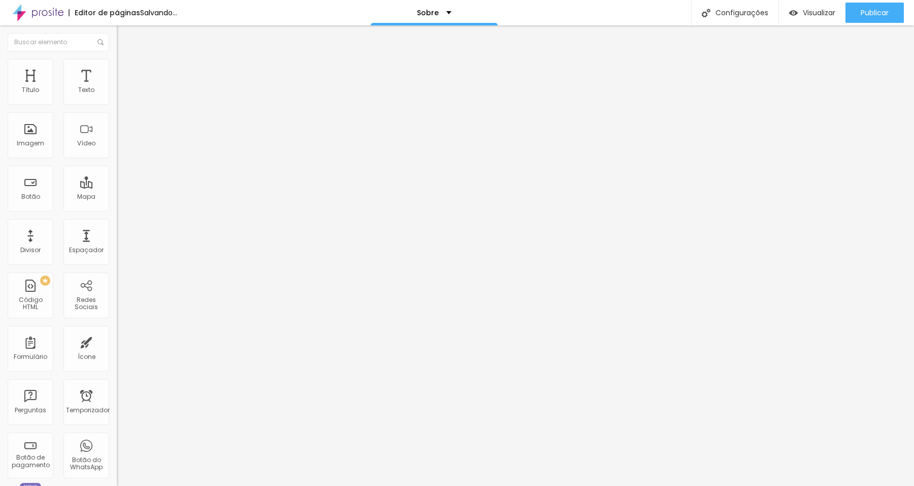
type input "139"
type input "151"
type input "159"
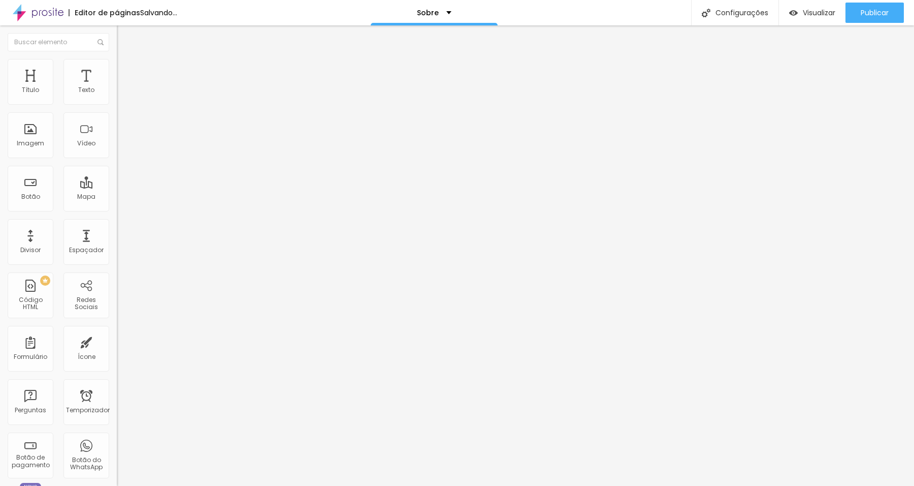
type input "176"
type input "181"
type input "189"
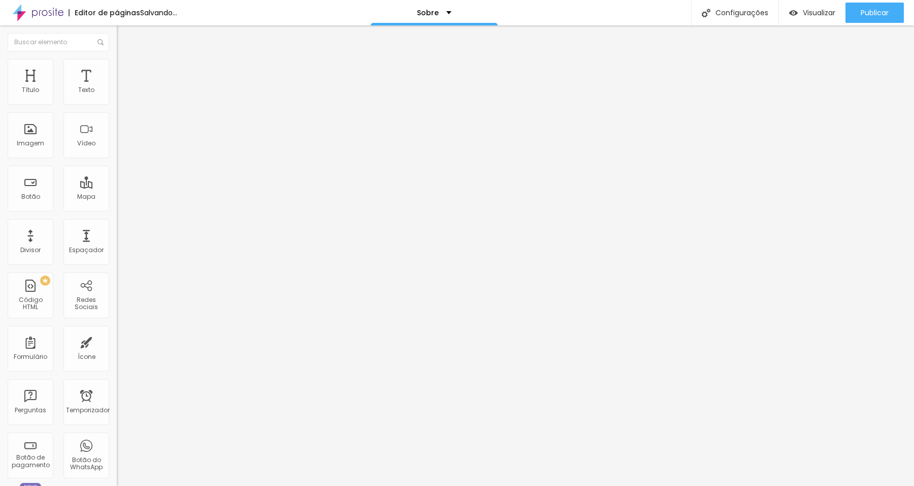
type input "189"
type input "198"
type input "200"
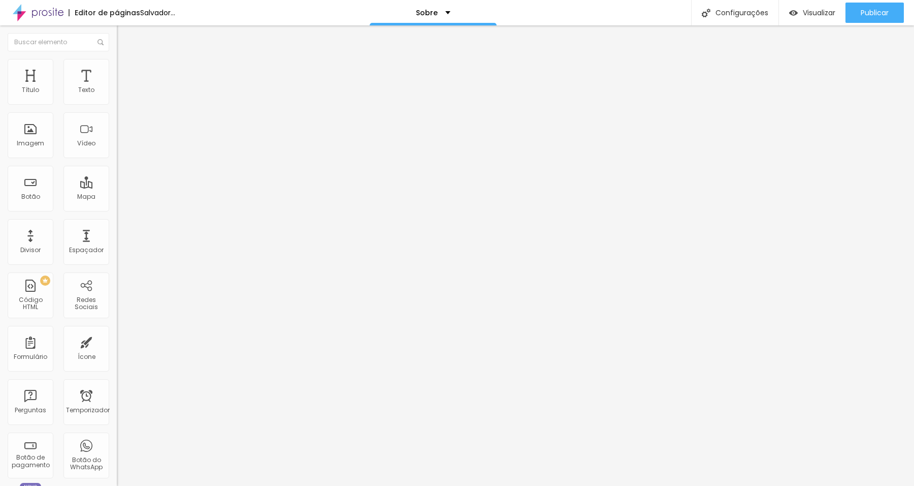
type input "179"
type input "80"
type input "54"
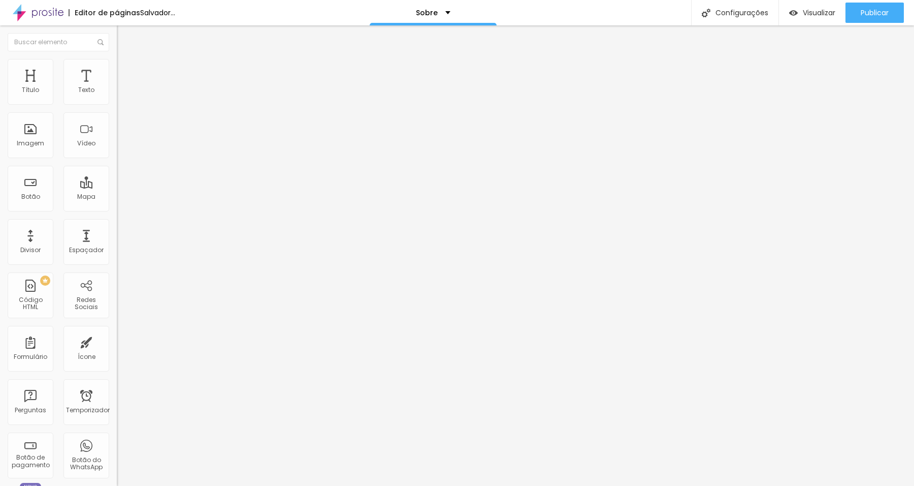
type input "54"
type input "40"
type input "23"
drag, startPoint x: 31, startPoint y: 128, endPoint x: 27, endPoint y: 132, distance: 5.7
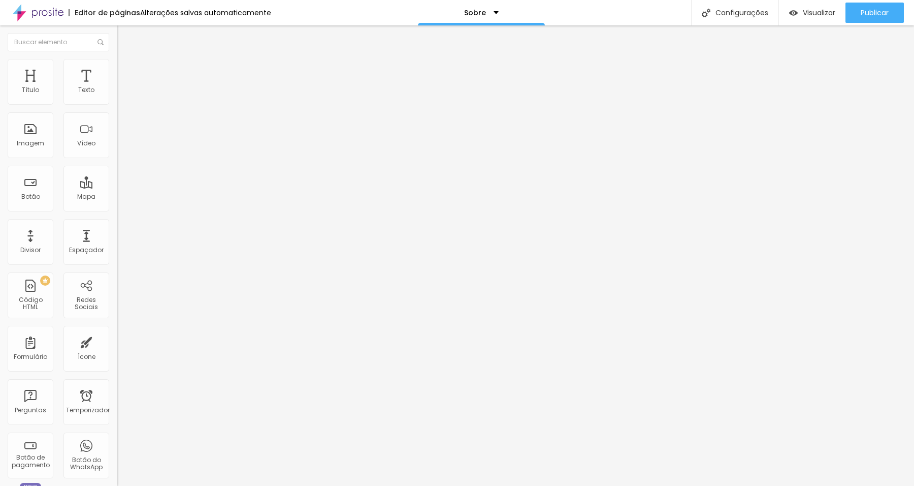
click at [117, 223] on input "range" at bounding box center [150, 227] width 66 height 8
click at [117, 104] on input "range" at bounding box center [150, 100] width 66 height 8
click at [126, 74] on font "Avançado" at bounding box center [143, 76] width 34 height 9
drag, startPoint x: 29, startPoint y: 120, endPoint x: 35, endPoint y: 121, distance: 5.2
click at [117, 341] on input "range" at bounding box center [150, 345] width 66 height 8
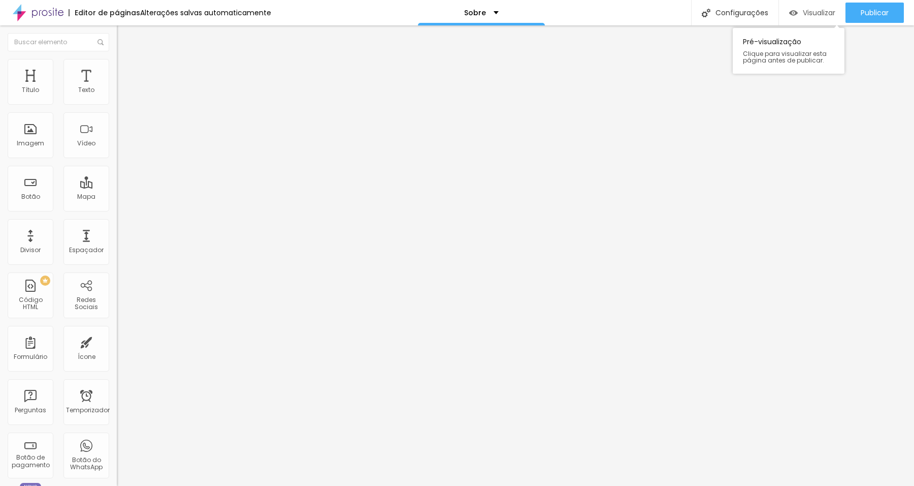
click at [813, 15] on font "Visualizar" at bounding box center [819, 13] width 33 height 10
click at [126, 69] on font "Estilo" at bounding box center [134, 65] width 16 height 9
drag, startPoint x: 102, startPoint y: 107, endPoint x: 120, endPoint y: 109, distance: 18.4
click at [120, 104] on input "range" at bounding box center [150, 100] width 66 height 8
click at [126, 60] on font "Conteúdo" at bounding box center [141, 55] width 31 height 9
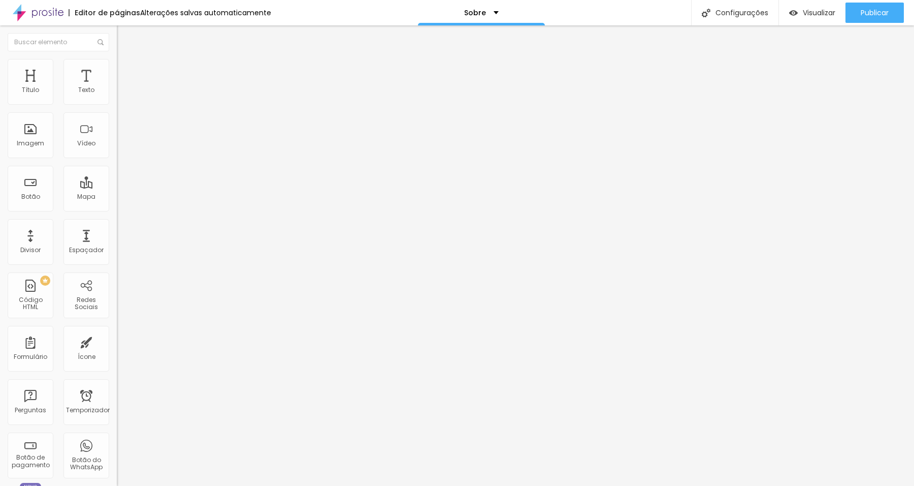
click at [117, 69] on img at bounding box center [121, 73] width 9 height 9
click at [126, 70] on font "Estilo" at bounding box center [134, 65] width 16 height 9
click at [121, 278] on icon "button" at bounding box center [122, 279] width 2 height 2
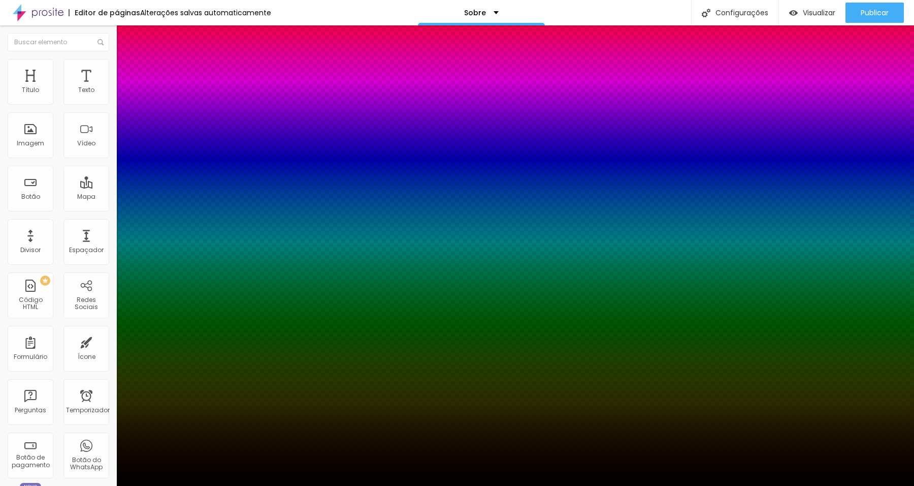
click at [9, 69] on div at bounding box center [4, 68] width 10 height 2
click at [162, 485] on div at bounding box center [457, 486] width 914 height 0
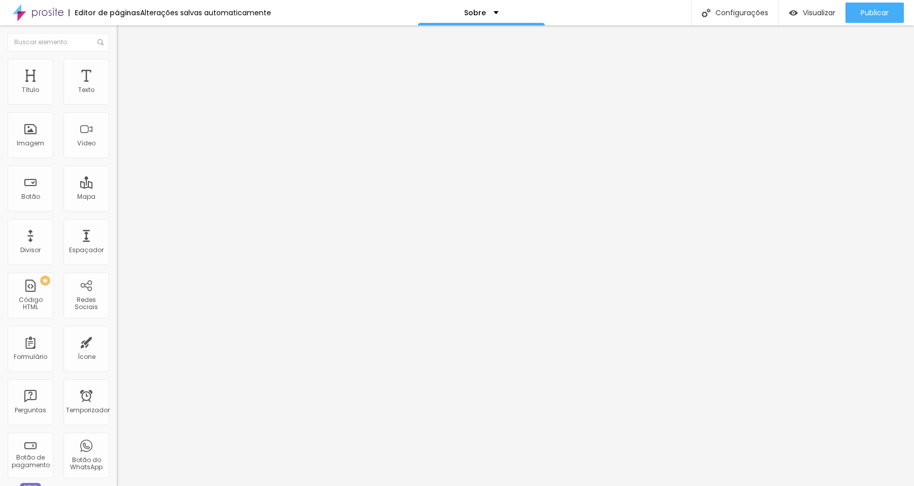
click at [122, 275] on icon "button" at bounding box center [124, 277] width 4 height 4
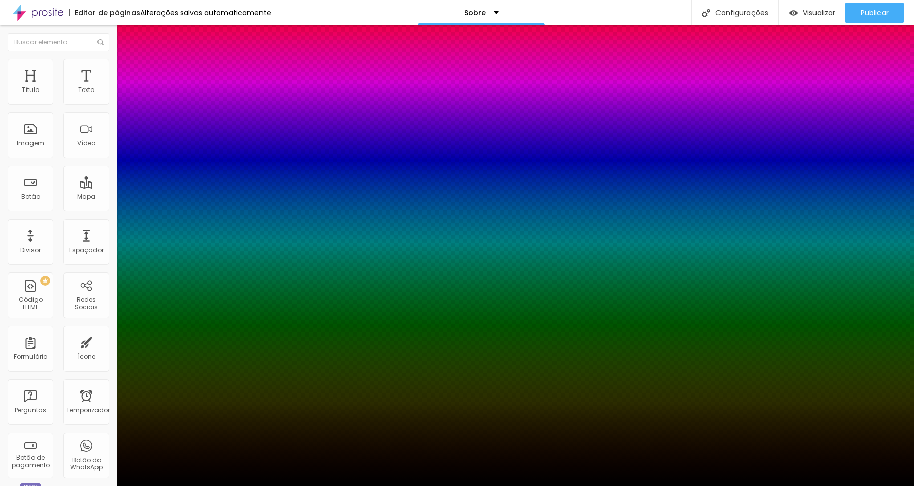
drag, startPoint x: 171, startPoint y: 276, endPoint x: 162, endPoint y: 276, distance: 9.2
click at [845, 485] on div at bounding box center [457, 486] width 914 height 0
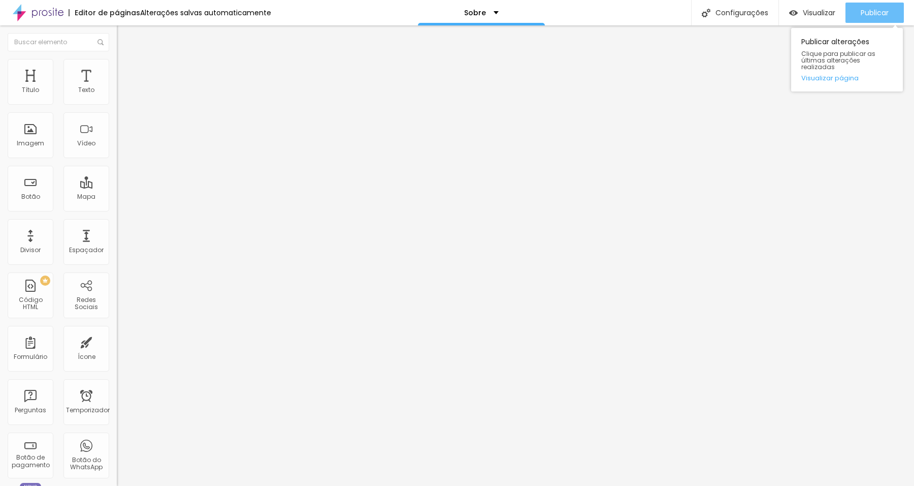
click at [869, 15] on font "Publicar" at bounding box center [875, 13] width 28 height 10
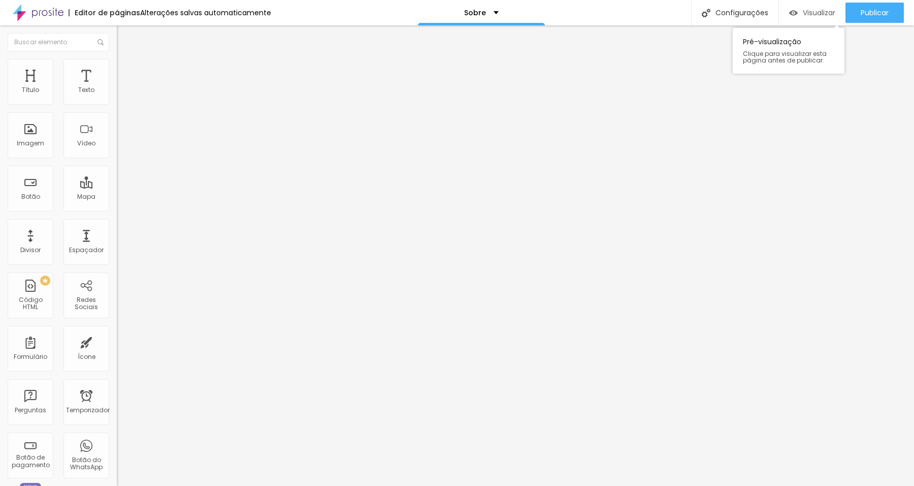
click at [803, 14] on font "Visualizar" at bounding box center [819, 13] width 33 height 10
click at [124, 39] on img "button" at bounding box center [128, 37] width 8 height 8
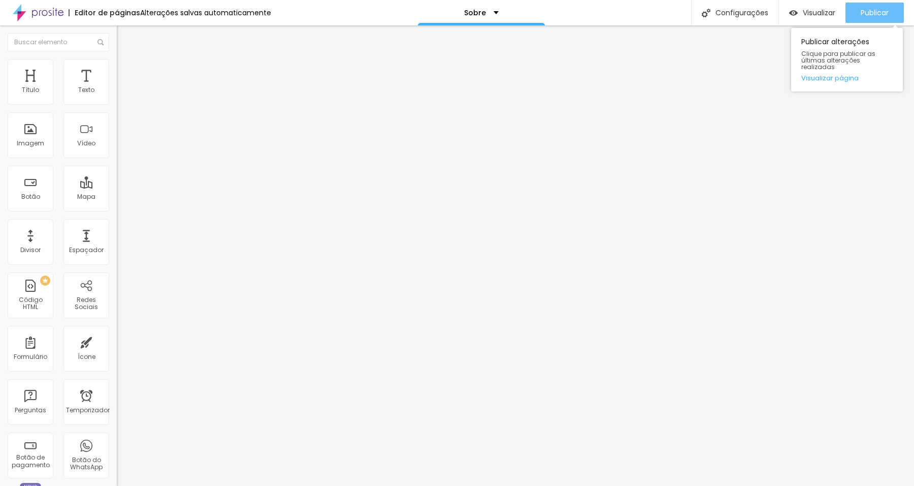
click at [878, 8] on font "Publicar" at bounding box center [875, 13] width 28 height 10
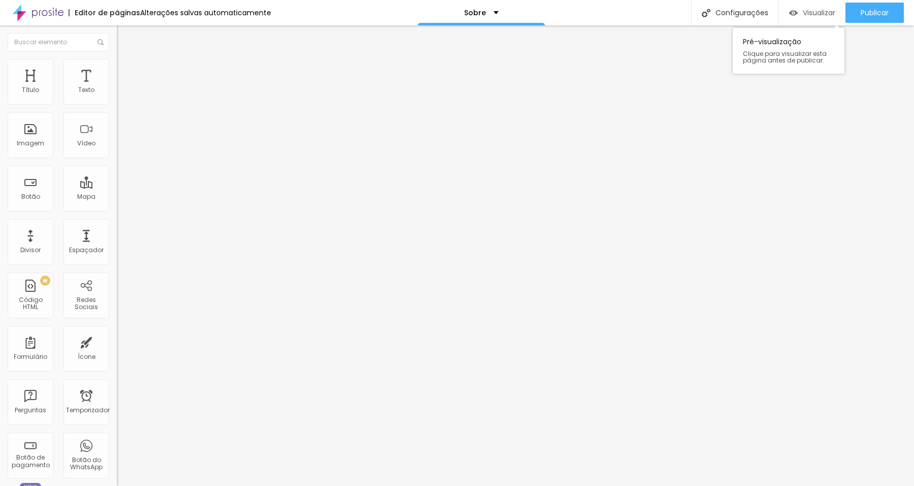
click at [810, 19] on div "Visualizar" at bounding box center [812, 13] width 46 height 20
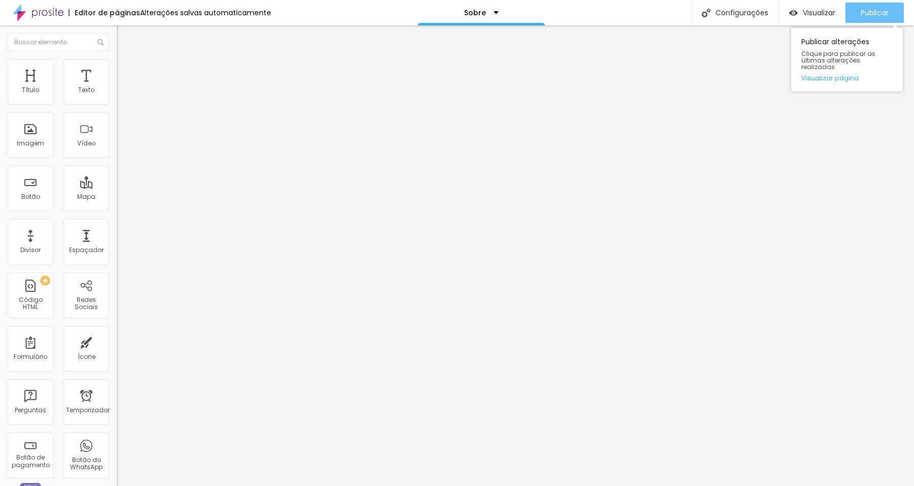
click at [883, 11] on font "Publicar" at bounding box center [875, 13] width 28 height 10
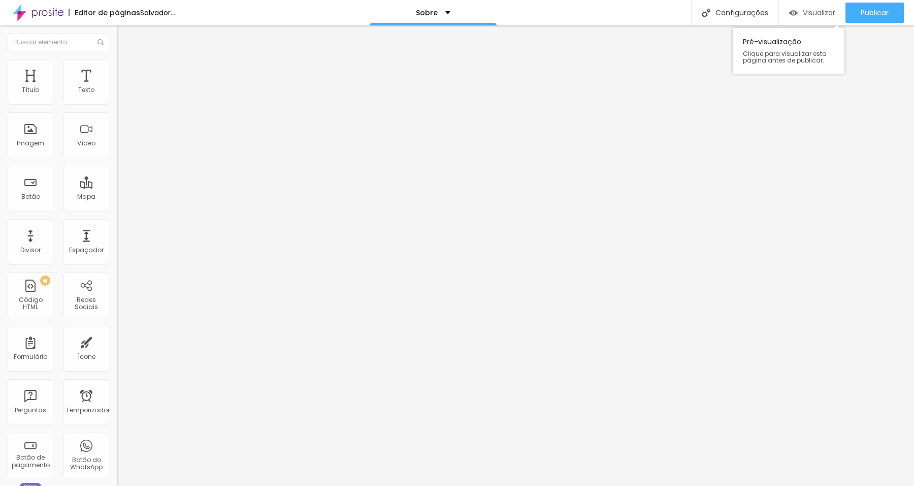
click at [797, 12] on div "Visualizar" at bounding box center [812, 13] width 46 height 9
click at [26, 302] on font "Código HTML" at bounding box center [31, 303] width 24 height 16
click at [117, 124] on div at bounding box center [175, 127] width 117 height 79
click at [126, 70] on font "Avançado" at bounding box center [143, 65] width 34 height 9
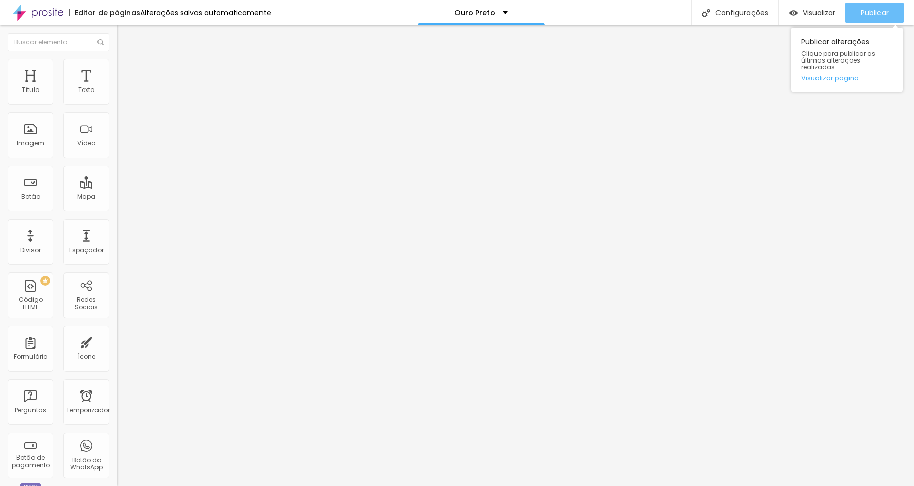
click at [877, 17] on font "Publicar" at bounding box center [875, 13] width 28 height 10
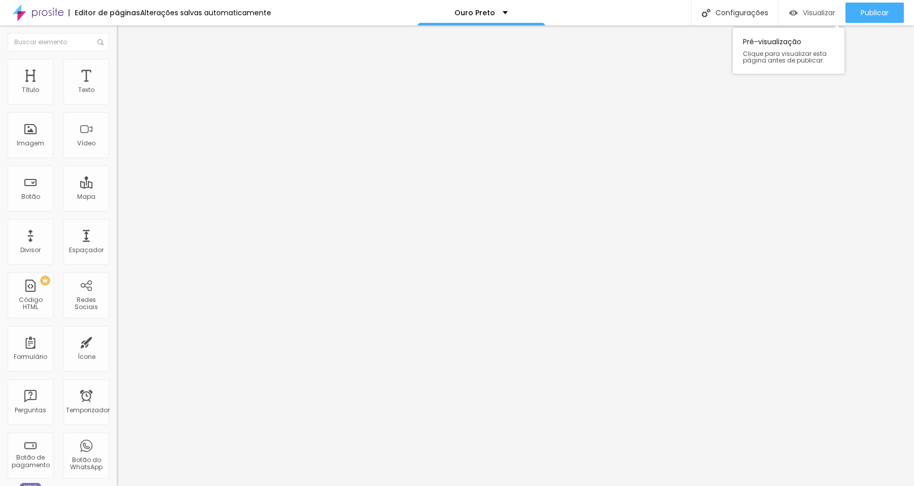
click at [819, 10] on font "Visualizar" at bounding box center [819, 13] width 33 height 10
